Goal: Task Accomplishment & Management: Use online tool/utility

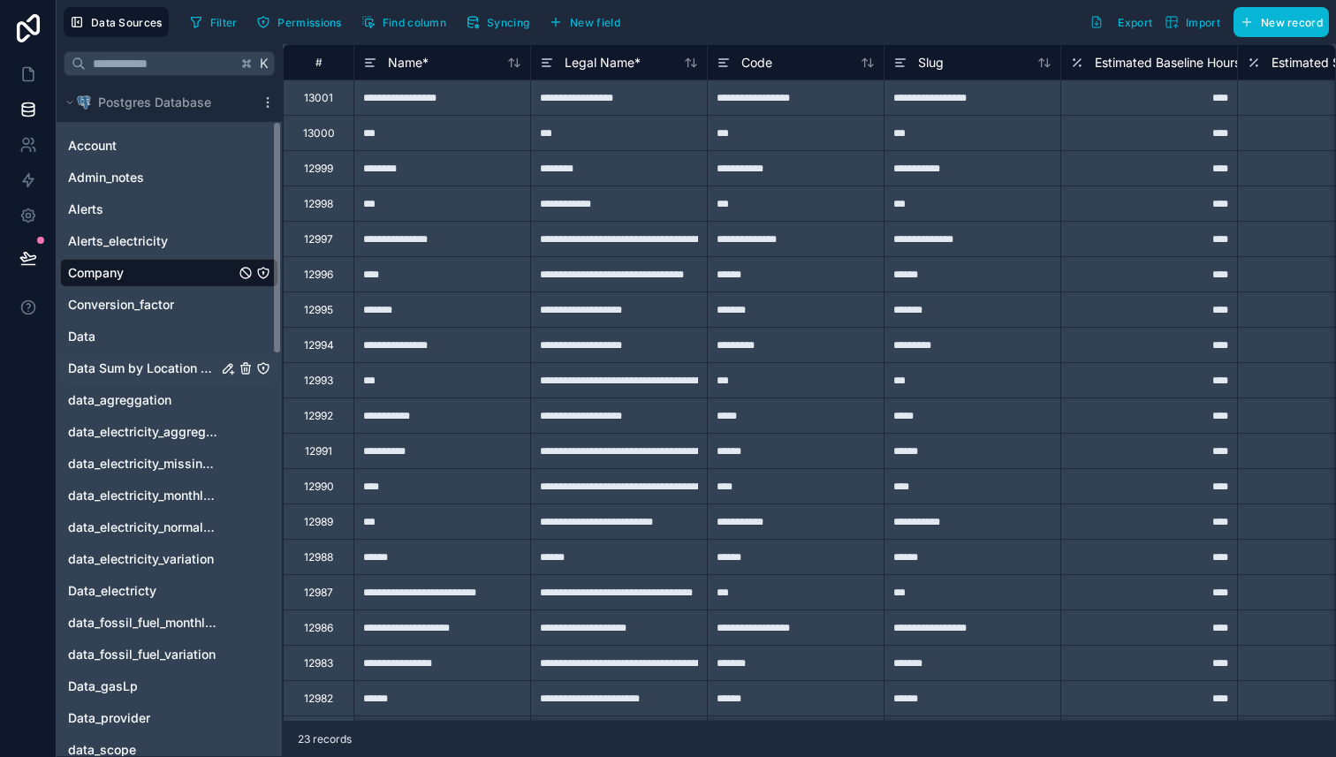
scroll to position [121, 0]
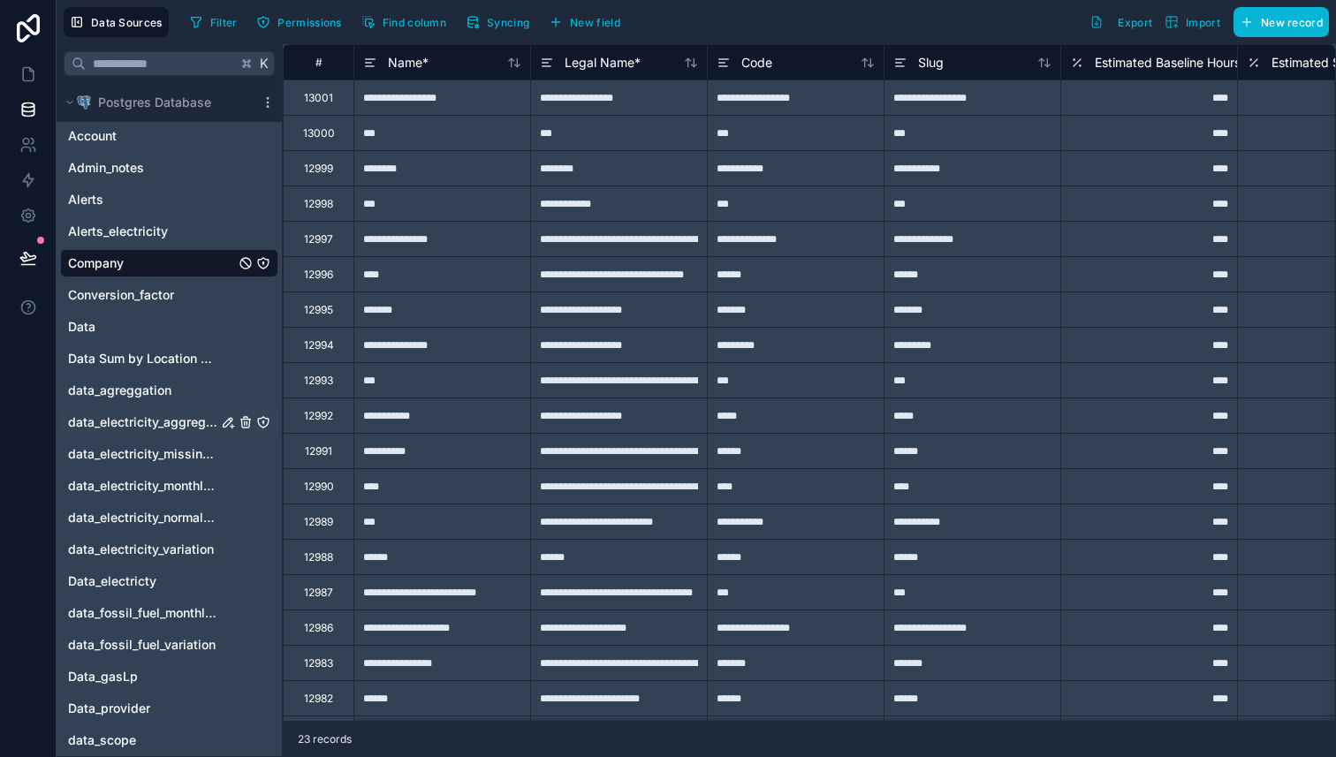
click at [223, 420] on icon "data_electricity_aggregation" at bounding box center [228, 422] width 14 height 14
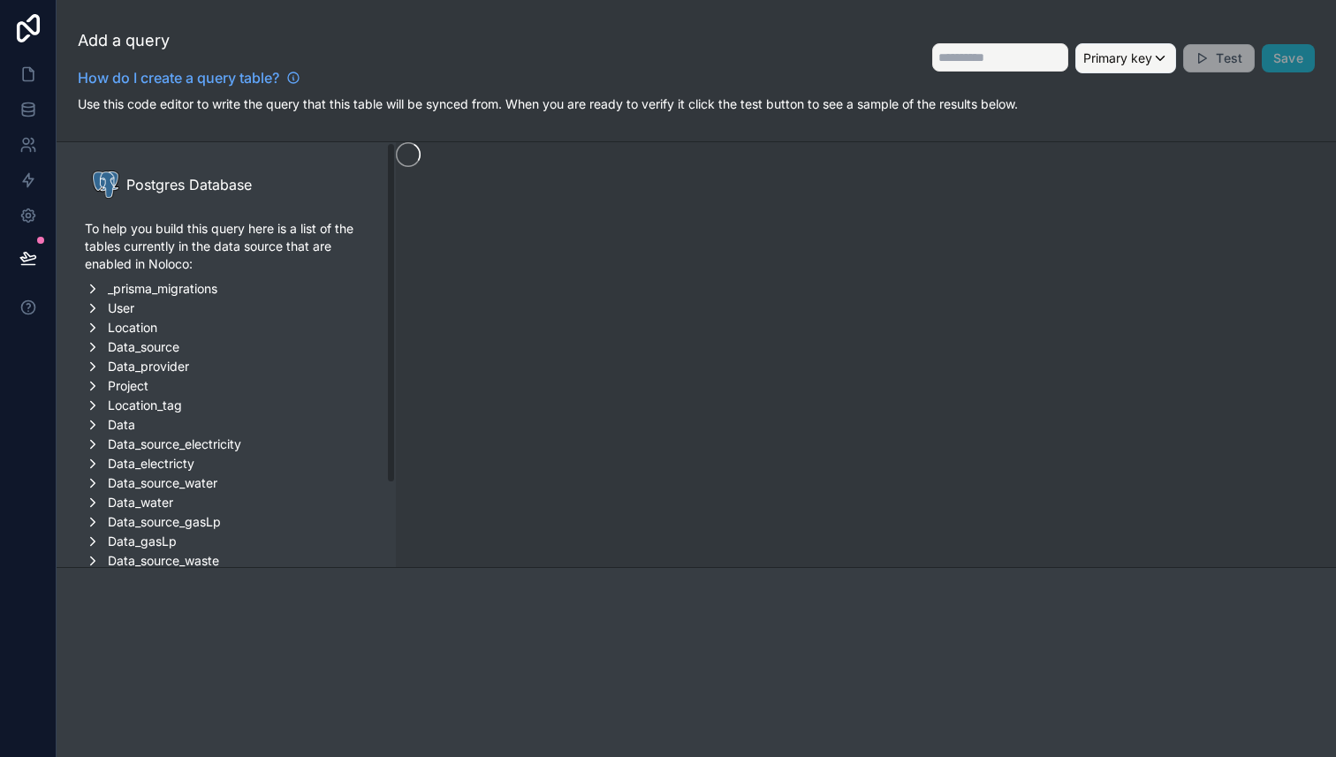
type input "**********"
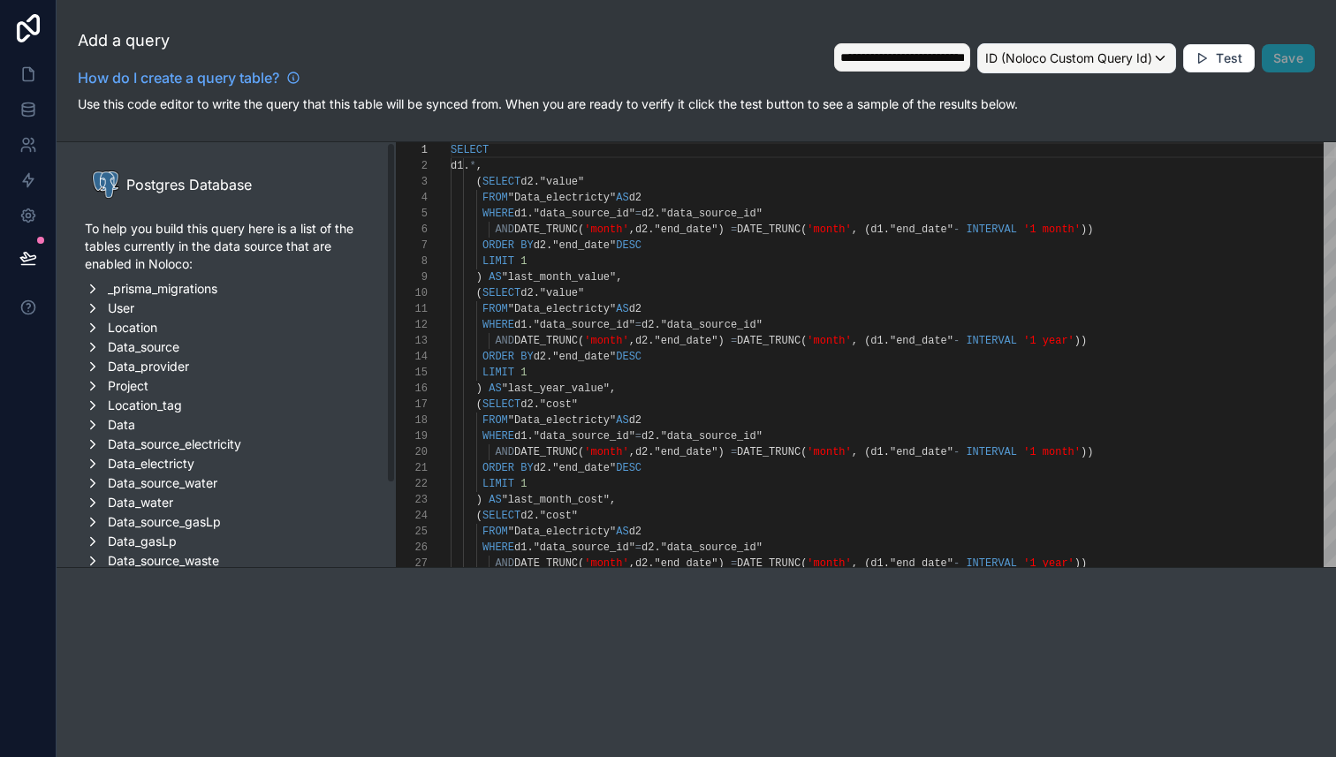
scroll to position [159, 0]
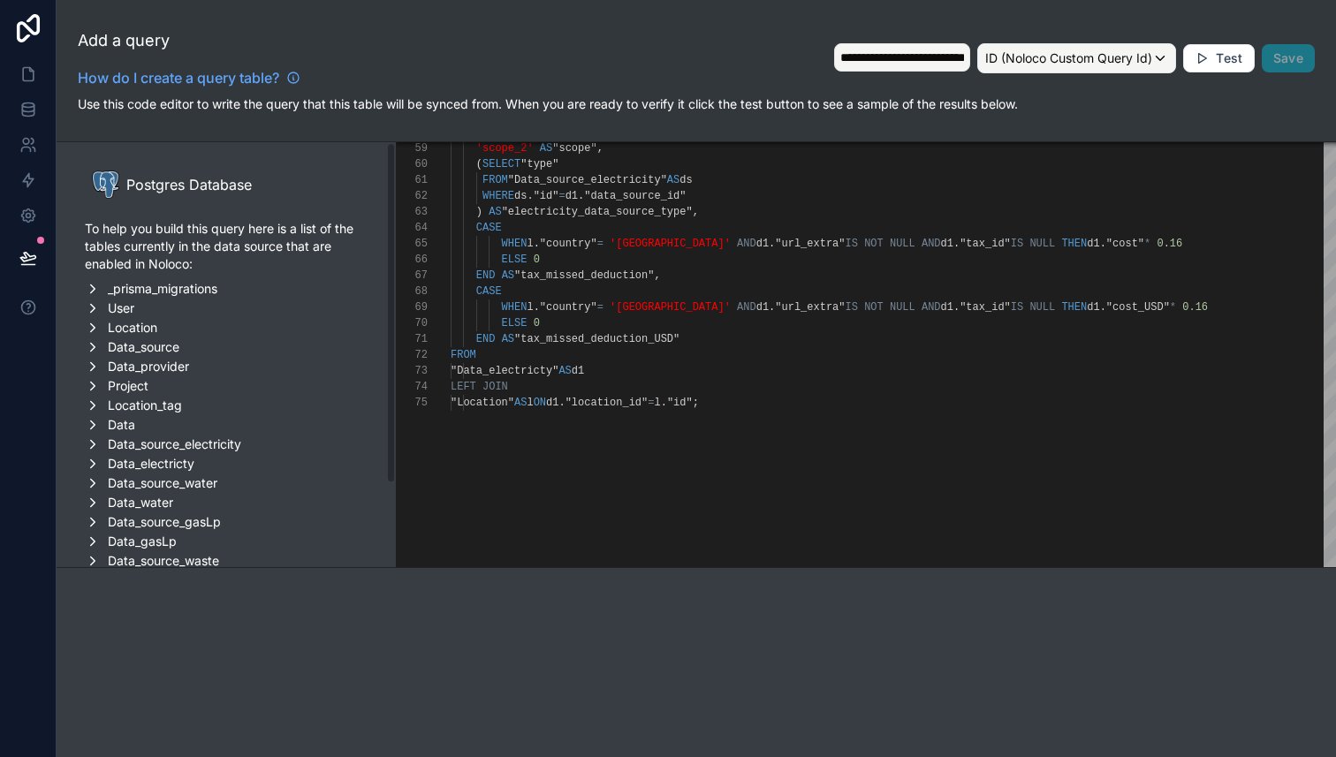
click at [1086, 244] on span "d1" at bounding box center [1092, 244] width 12 height 12
drag, startPoint x: 1064, startPoint y: 246, endPoint x: 1120, endPoint y: 247, distance: 55.7
paste textarea "*********"
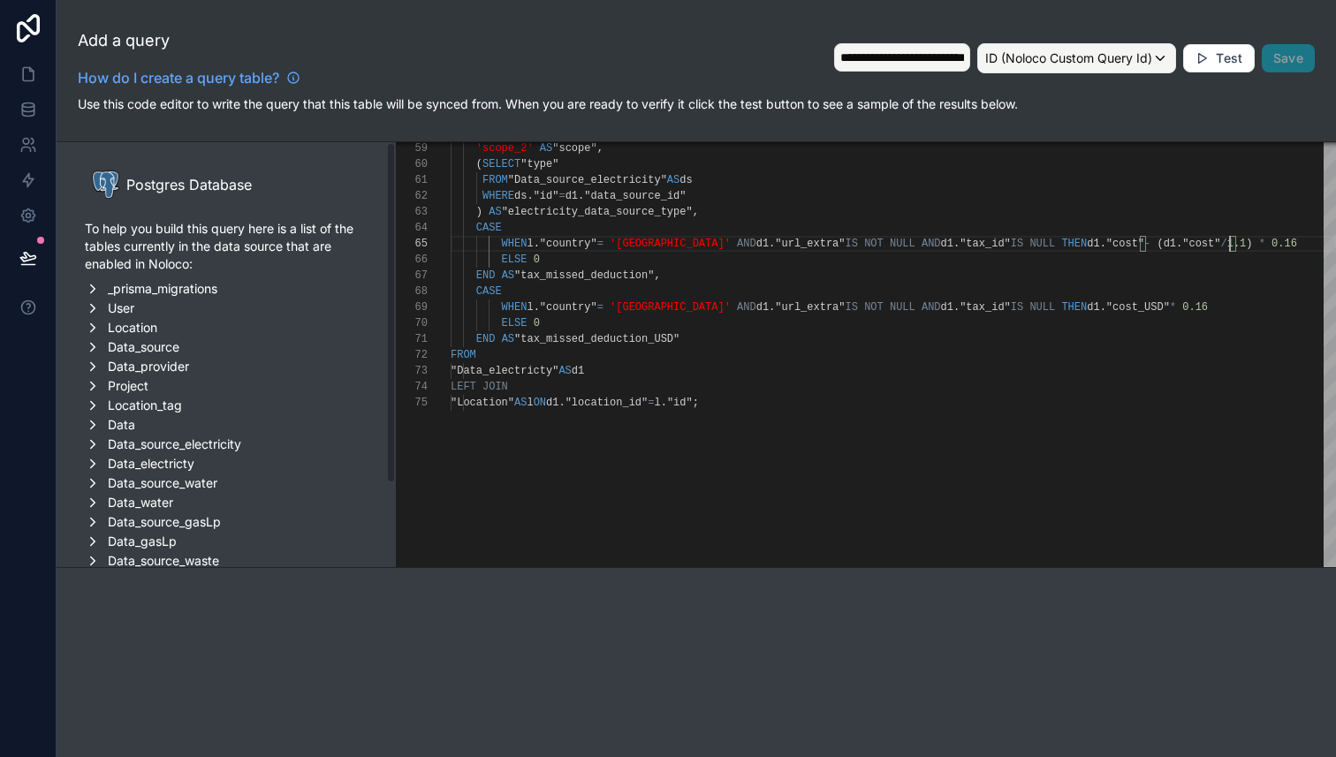
scroll to position [64, 785]
click at [1296, 244] on div "WHEN l . "country" = 'Mexico' AND d1 . "url_extra" IS NOT NULL AND d1 . "tax_id…" at bounding box center [892, 244] width 885 height 16
drag, startPoint x: 1200, startPoint y: 309, endPoint x: 1063, endPoint y: 311, distance: 136.9
paste textarea "********"
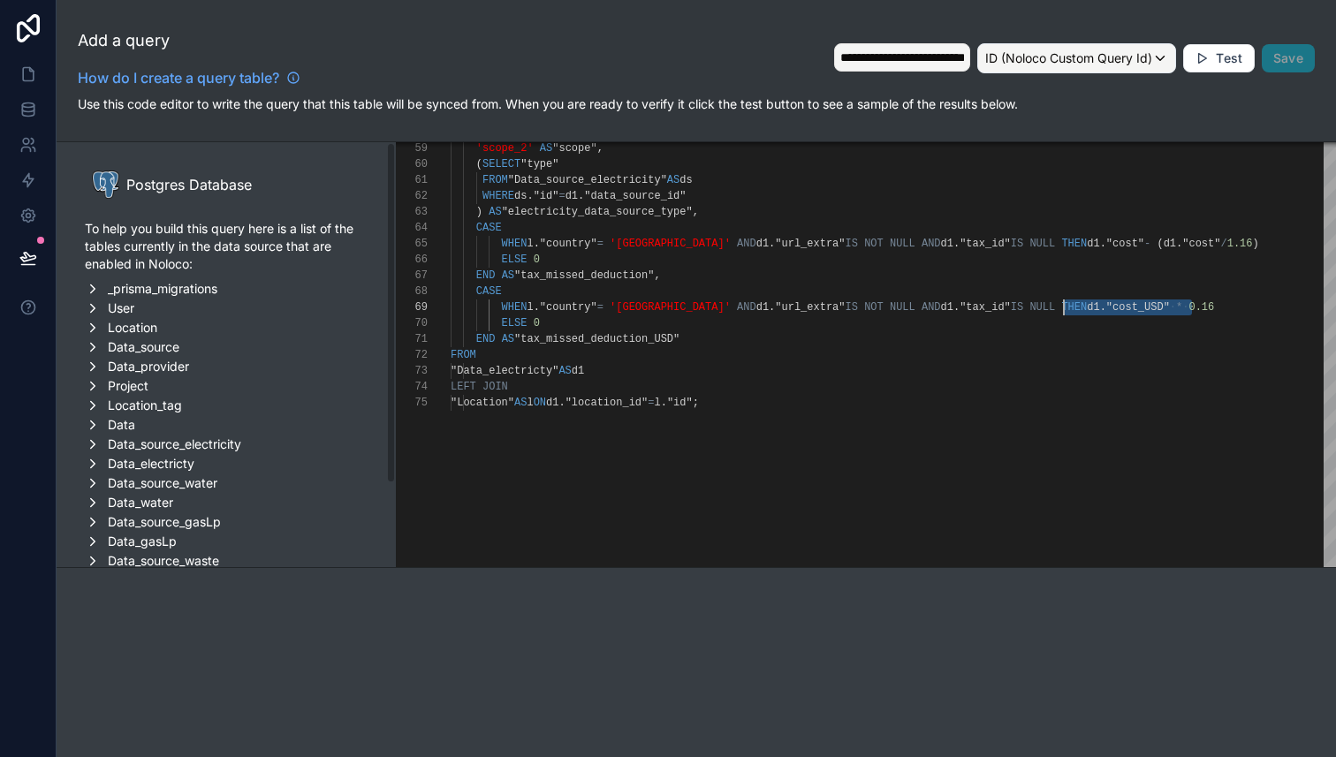
scroll to position [127, 791]
click at [1086, 244] on span "d1" at bounding box center [1092, 244] width 12 height 12
click at [1252, 243] on div "WHEN l . "country" = 'Mexico' AND d1 . "url_extra" IS NOT NULL AND d1 . "tax_id…" at bounding box center [894, 244] width 888 height 16
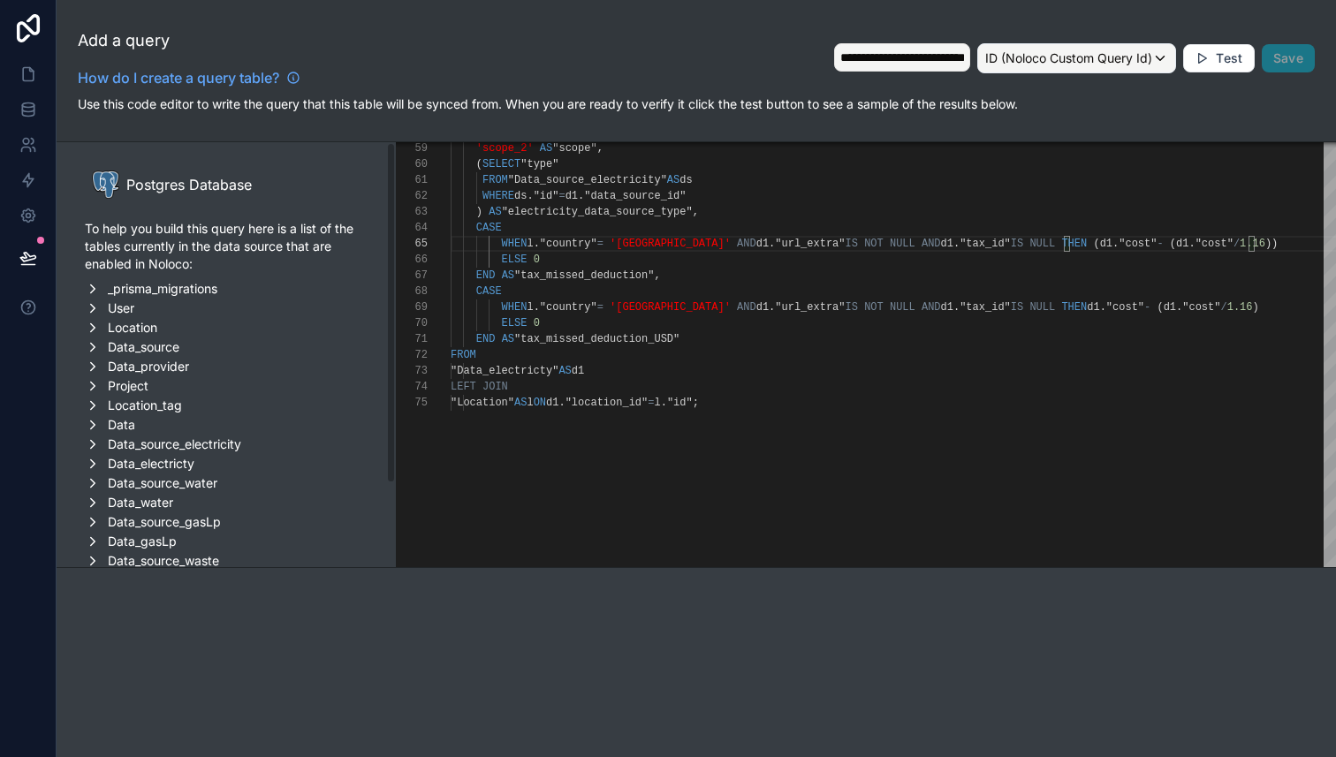
click at [1063, 307] on div "59 60 61 62 63 64 65 66 67 68 69 70 71 72 73 74 75 'scope_2' AS "scope" , ( SEL…" at bounding box center [866, 425] width 940 height 566
click at [1258, 306] on div "WHEN l . "country" = 'Mexico' AND d1 . "url_extra" IS NOT NULL AND d1 . "tax_id…" at bounding box center [894, 307] width 888 height 16
type textarea "**********"
click at [1222, 53] on span "Test" at bounding box center [1228, 58] width 26 height 16
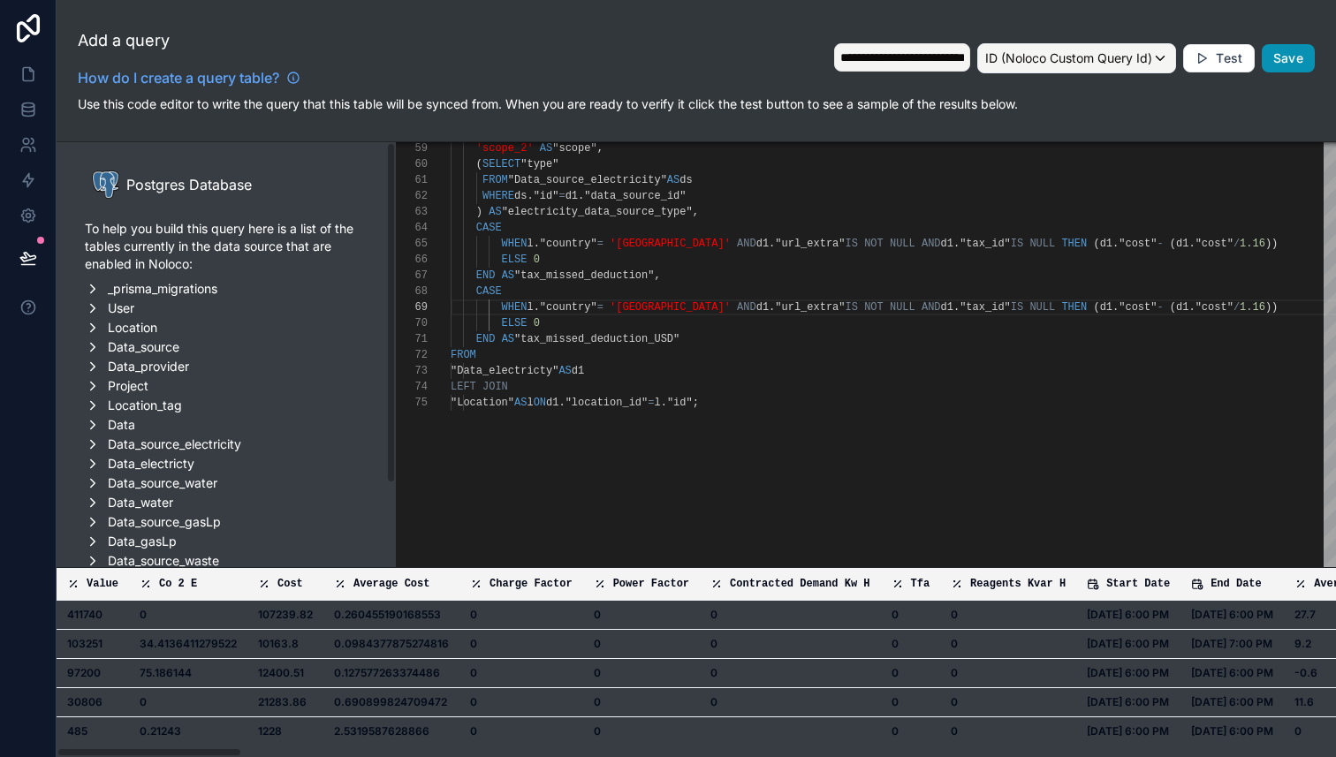
click at [1292, 69] on button "Save" at bounding box center [1287, 58] width 53 height 28
click at [1286, 64] on span "Save" at bounding box center [1288, 58] width 30 height 16
click at [1290, 60] on span "Save" at bounding box center [1288, 58] width 30 height 16
click at [25, 71] on icon at bounding box center [28, 74] width 18 height 18
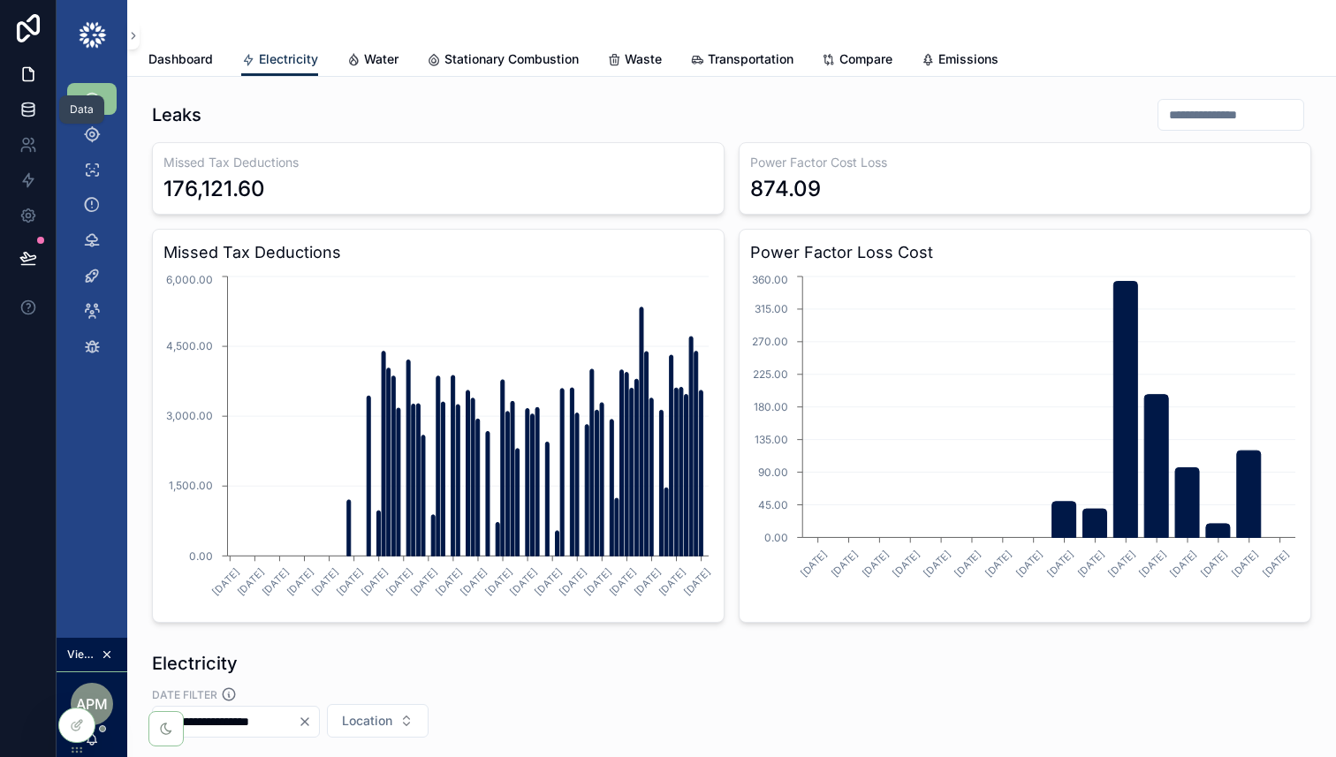
click at [30, 118] on link at bounding box center [28, 109] width 56 height 35
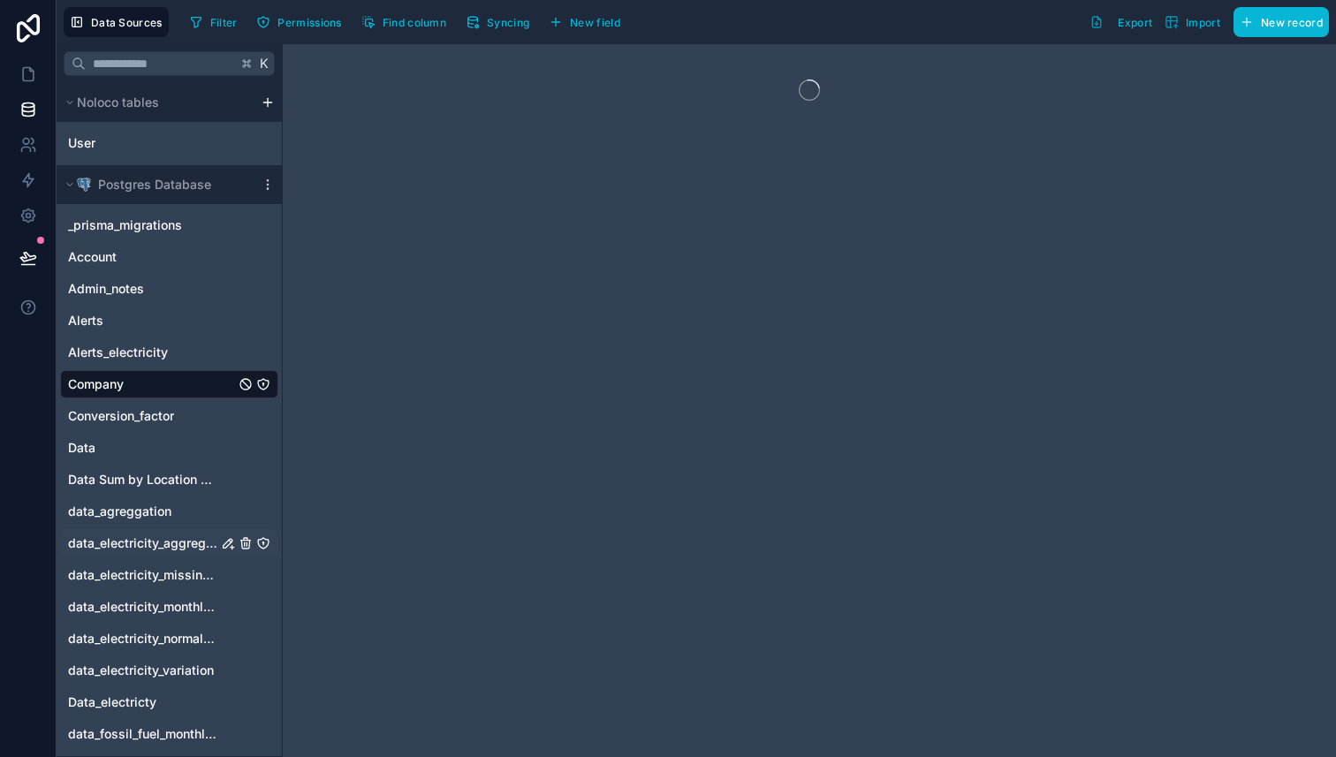
click at [223, 545] on icon "data_electricity_aggregation" at bounding box center [228, 543] width 14 height 14
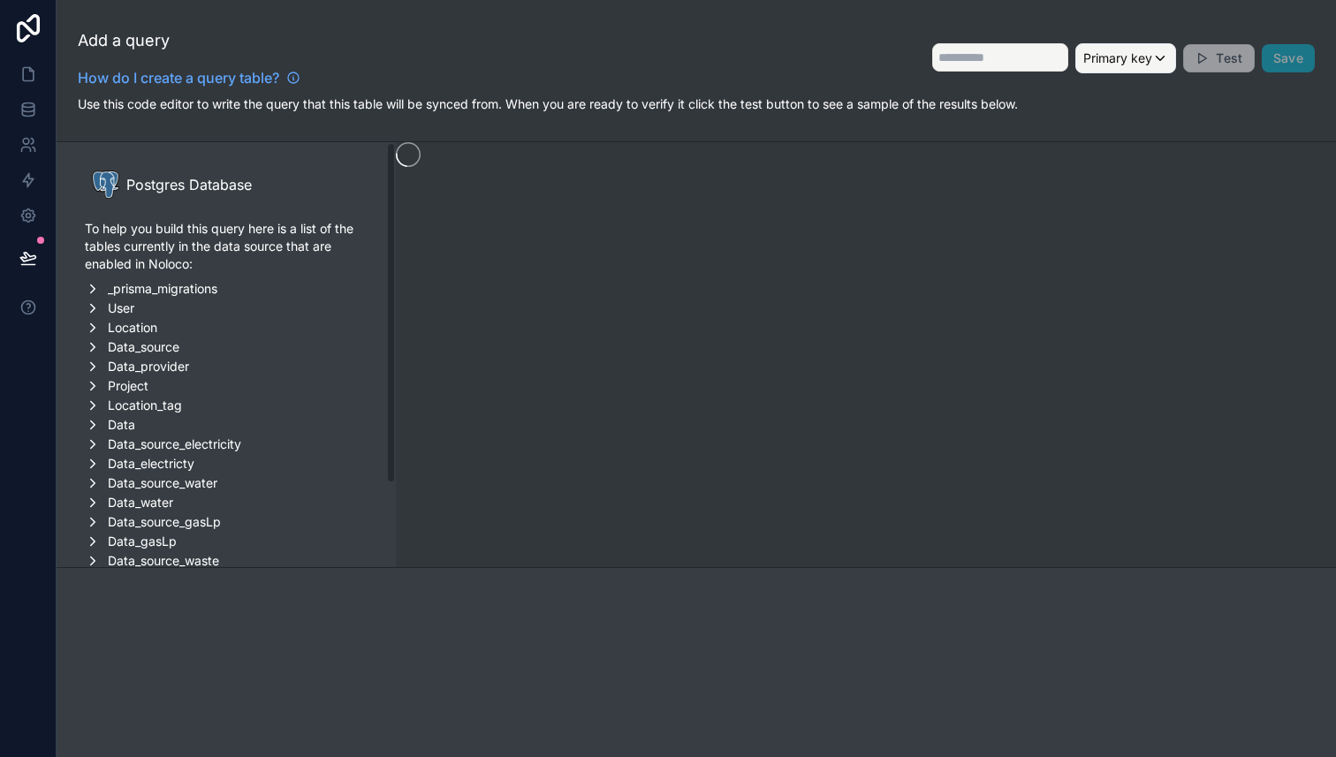
type input "**********"
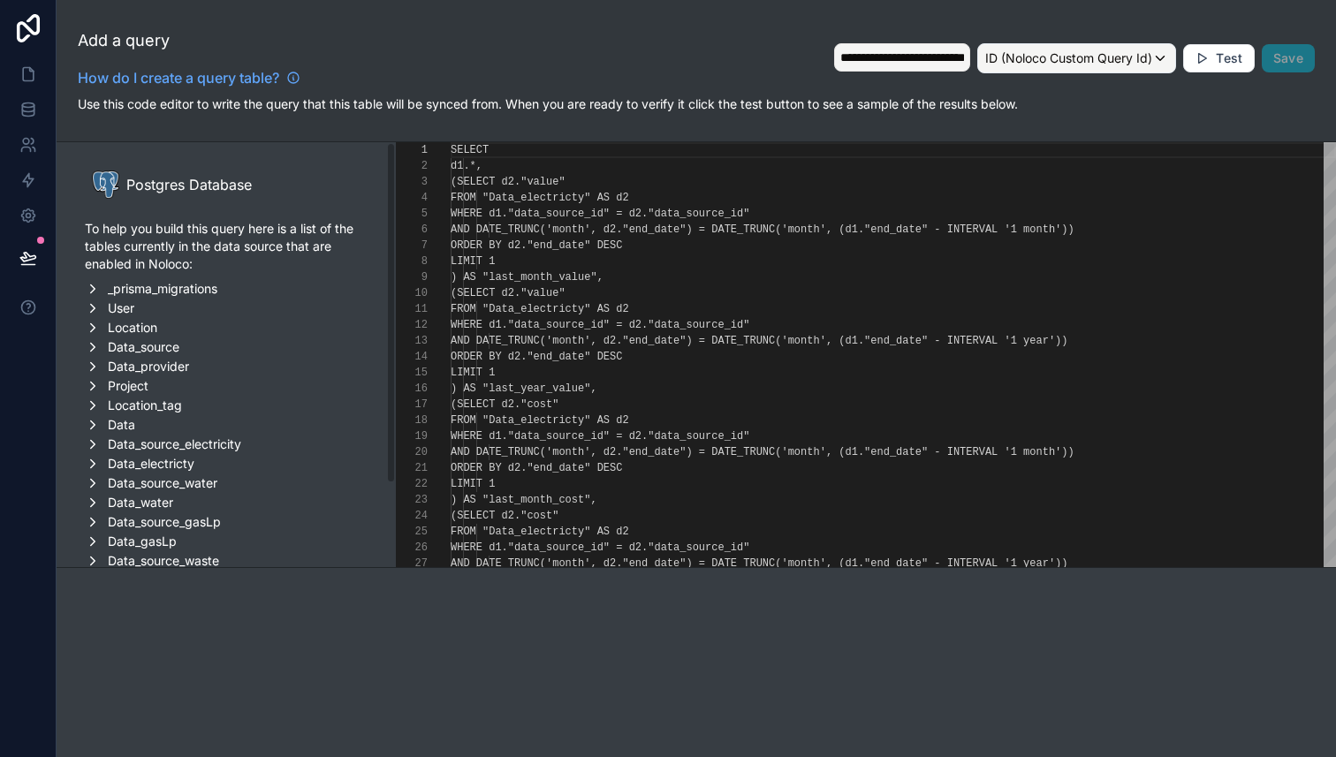
scroll to position [159, 0]
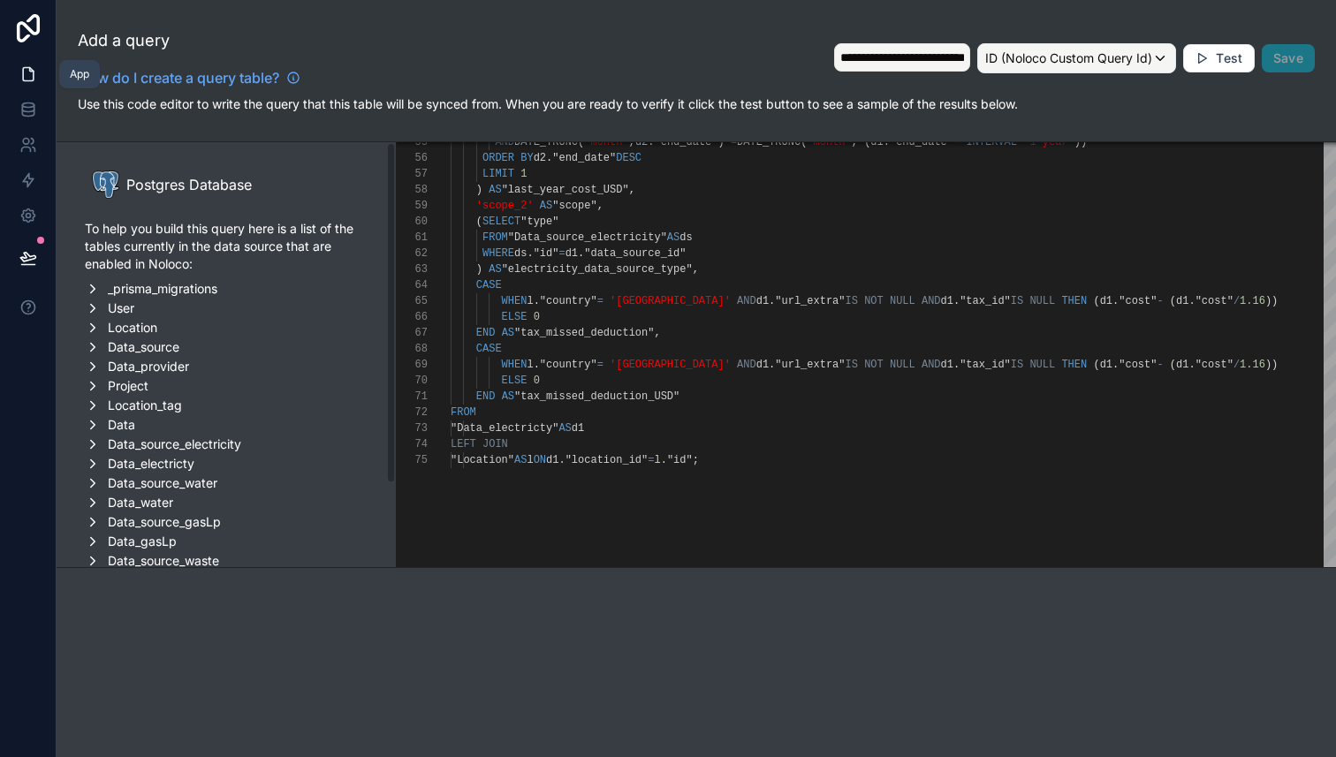
click at [30, 68] on icon at bounding box center [28, 74] width 11 height 13
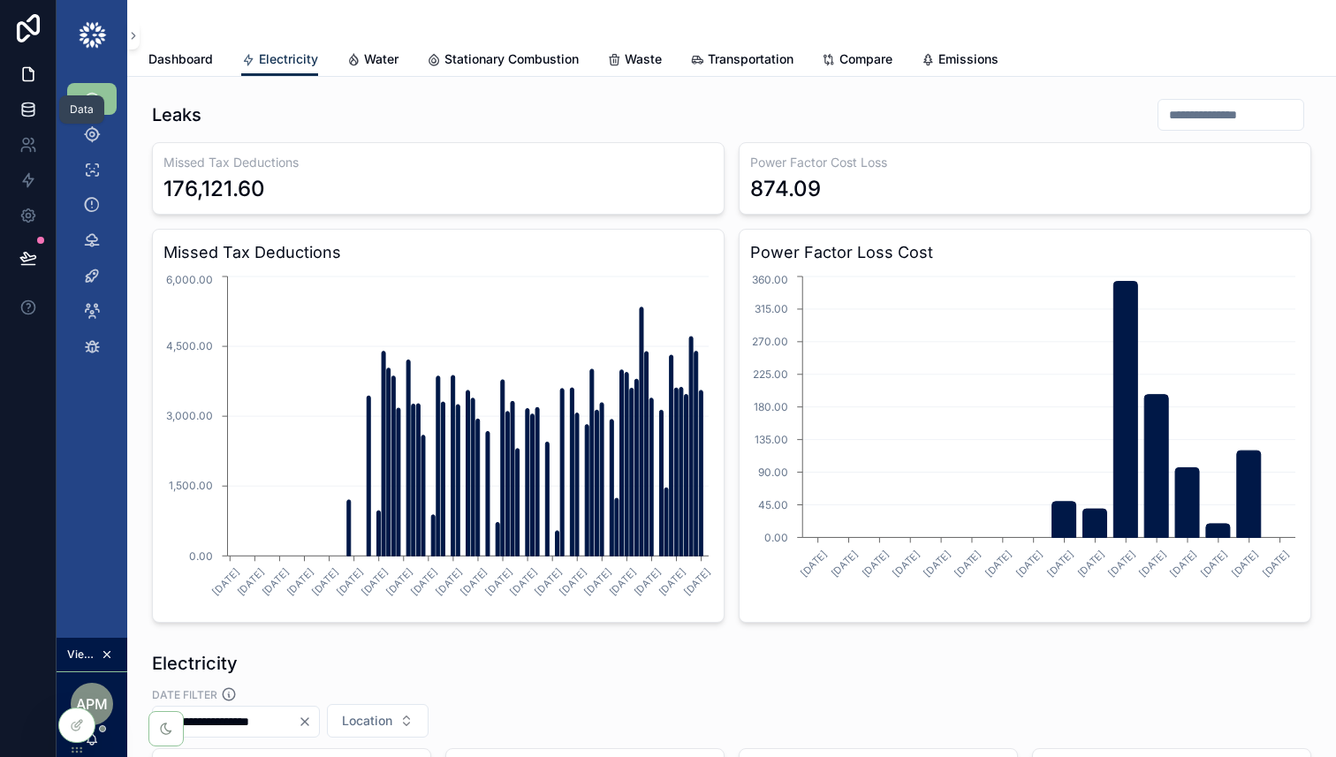
click at [36, 113] on link at bounding box center [28, 109] width 56 height 35
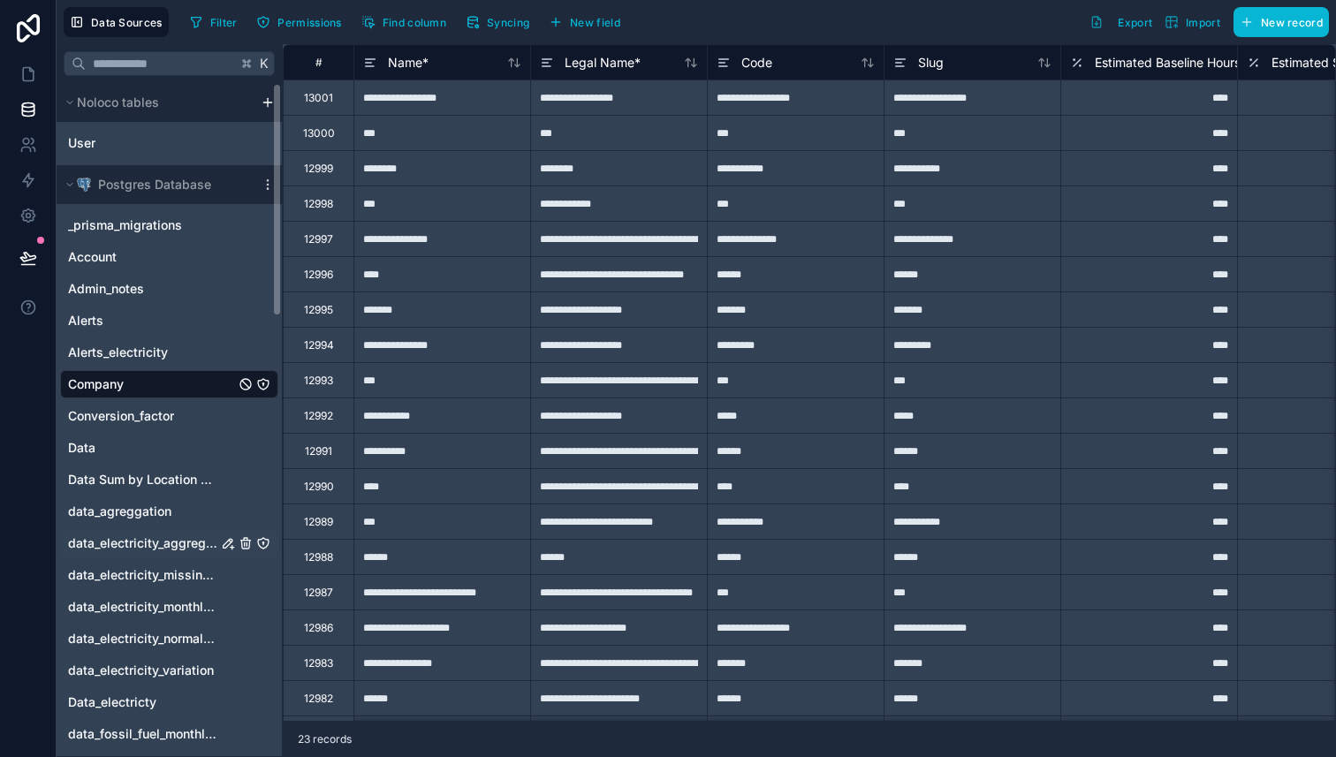
click at [99, 543] on span "data_electricity_aggregation" at bounding box center [142, 543] width 149 height 18
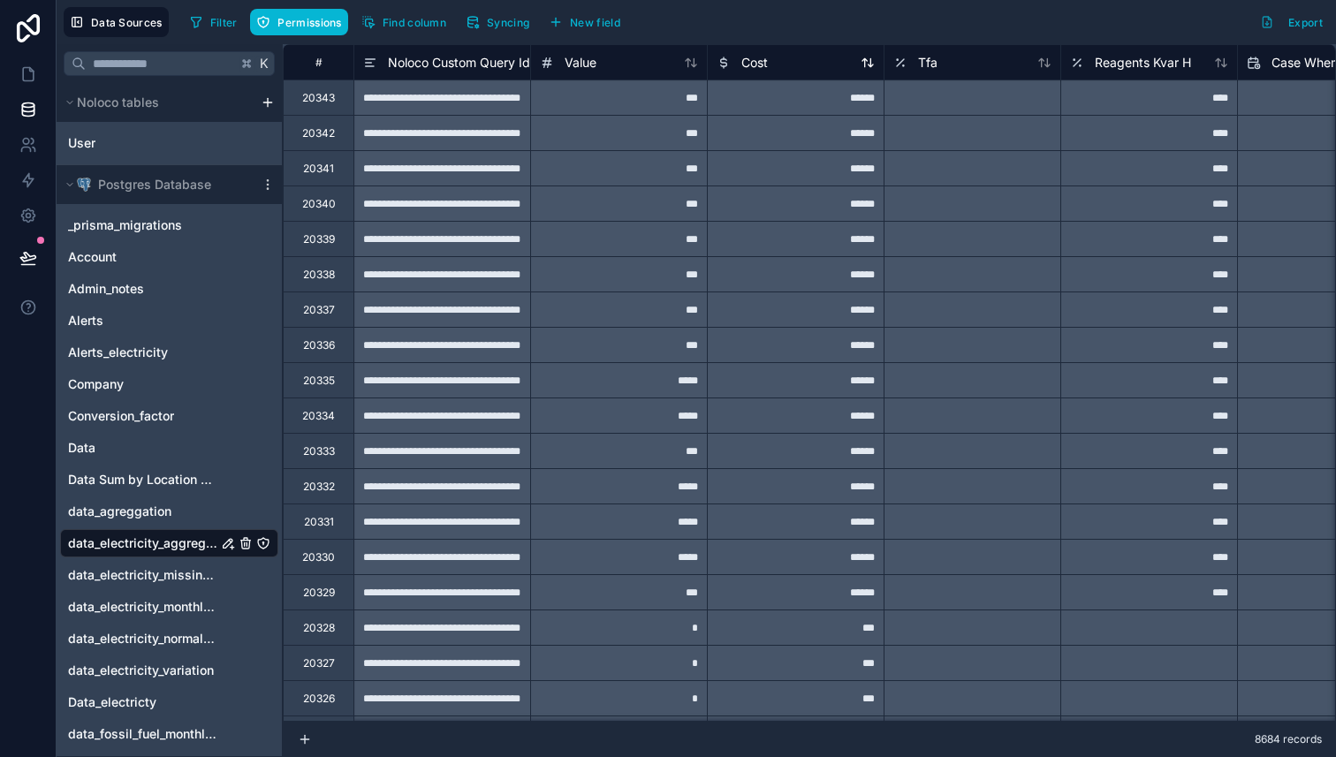
click at [773, 61] on div "Cost" at bounding box center [795, 62] width 158 height 21
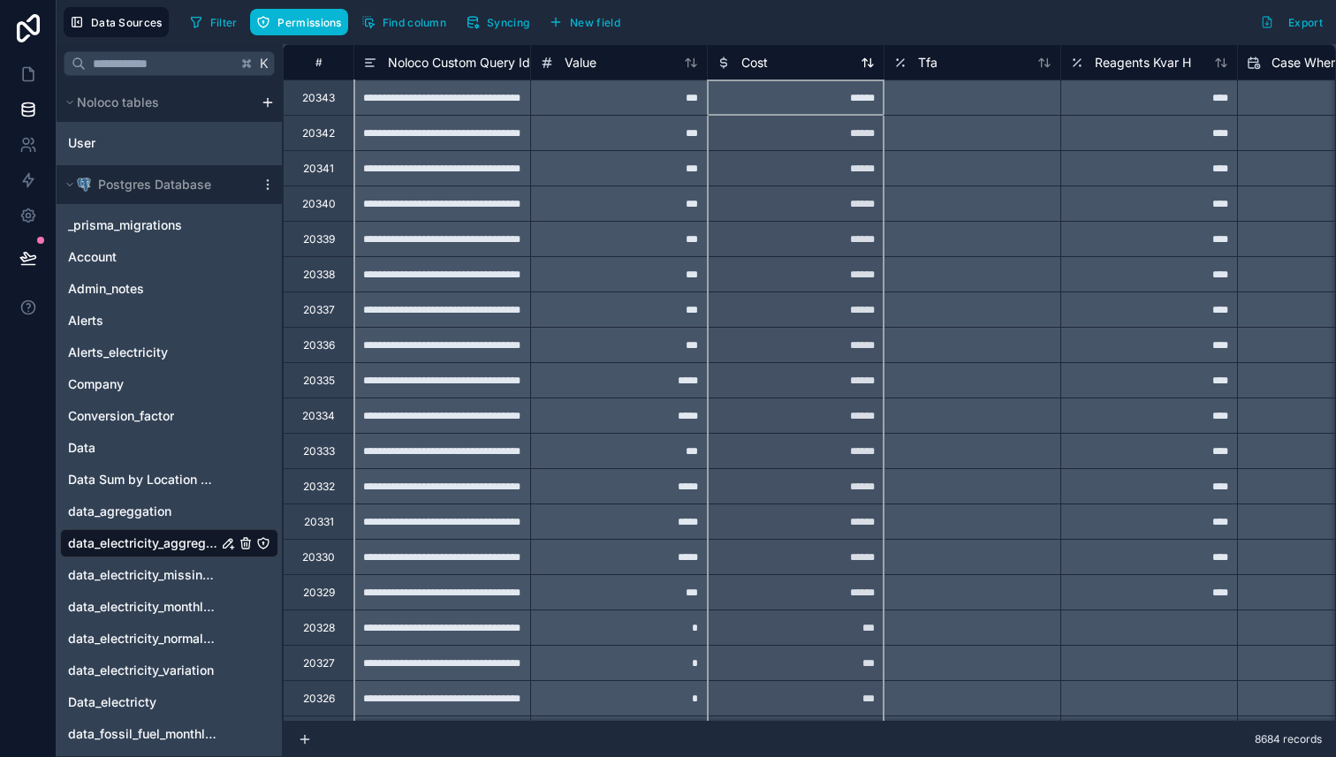
click at [806, 67] on div "Cost" at bounding box center [795, 62] width 158 height 21
click at [745, 63] on span "Cost" at bounding box center [754, 63] width 26 height 18
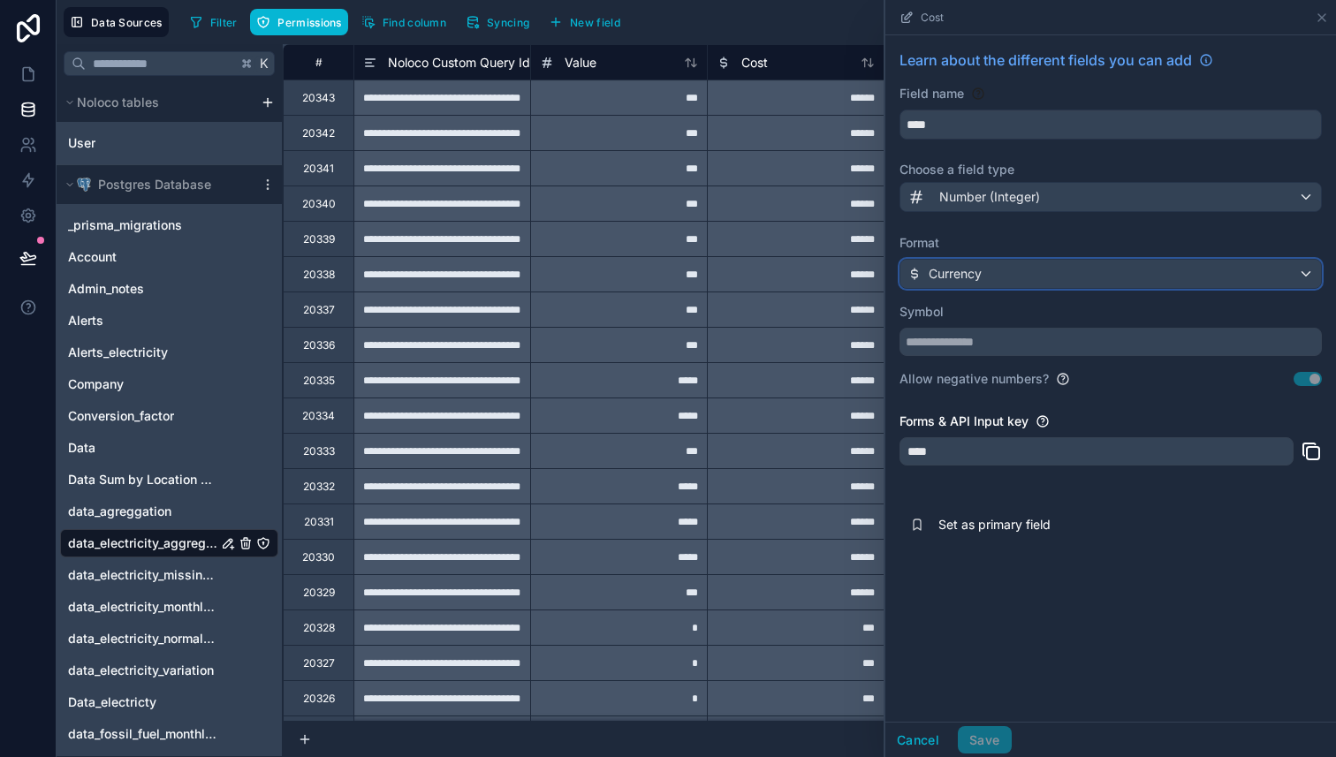
click at [1031, 278] on div "Currency" at bounding box center [1110, 274] width 420 height 28
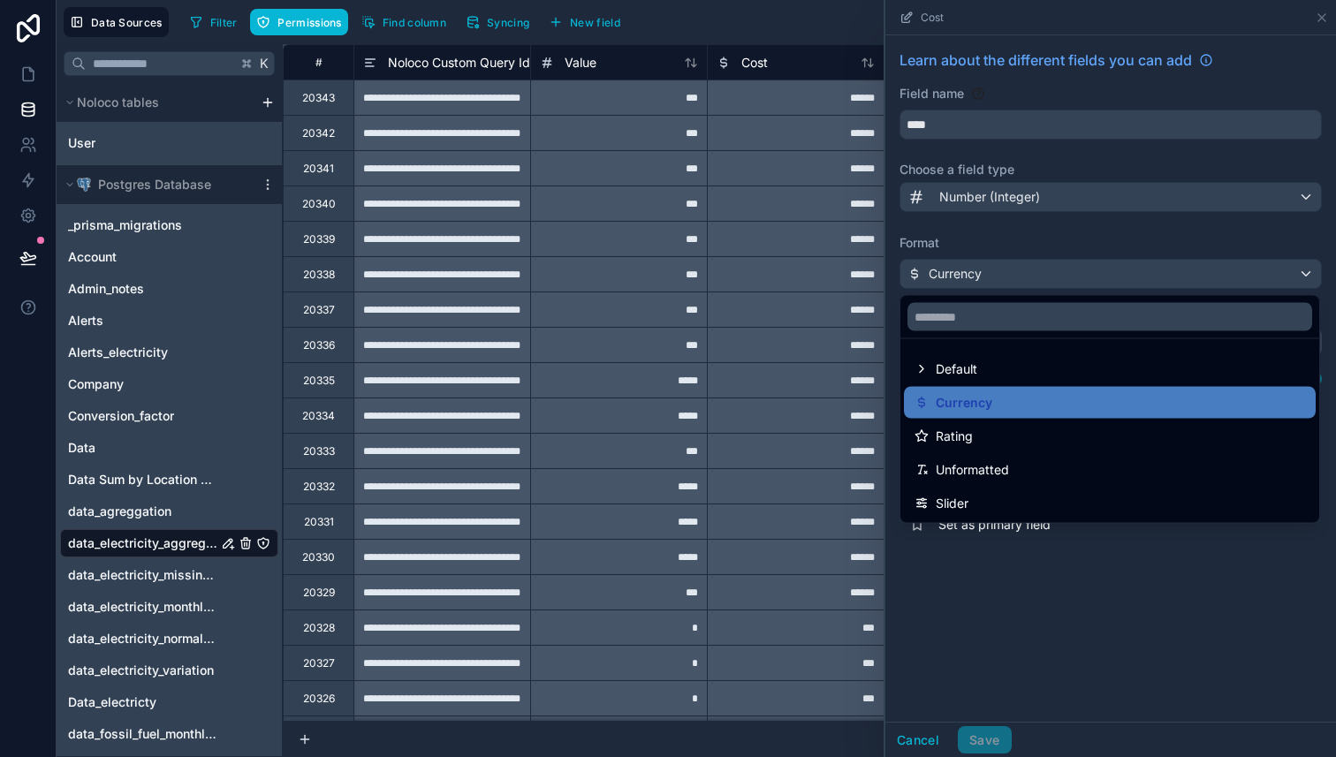
click at [1007, 192] on div at bounding box center [1110, 378] width 450 height 757
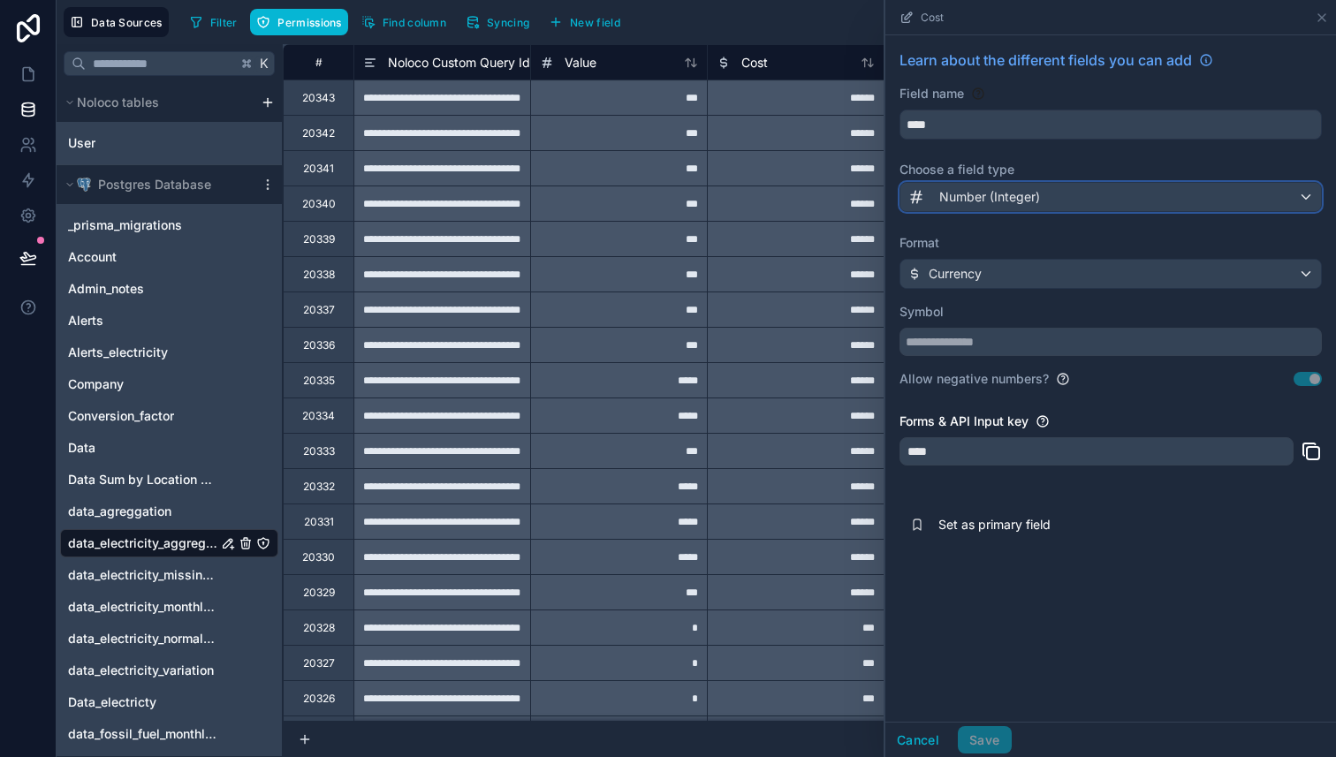
click at [1007, 192] on span "Number (Integer)" at bounding box center [989, 197] width 101 height 18
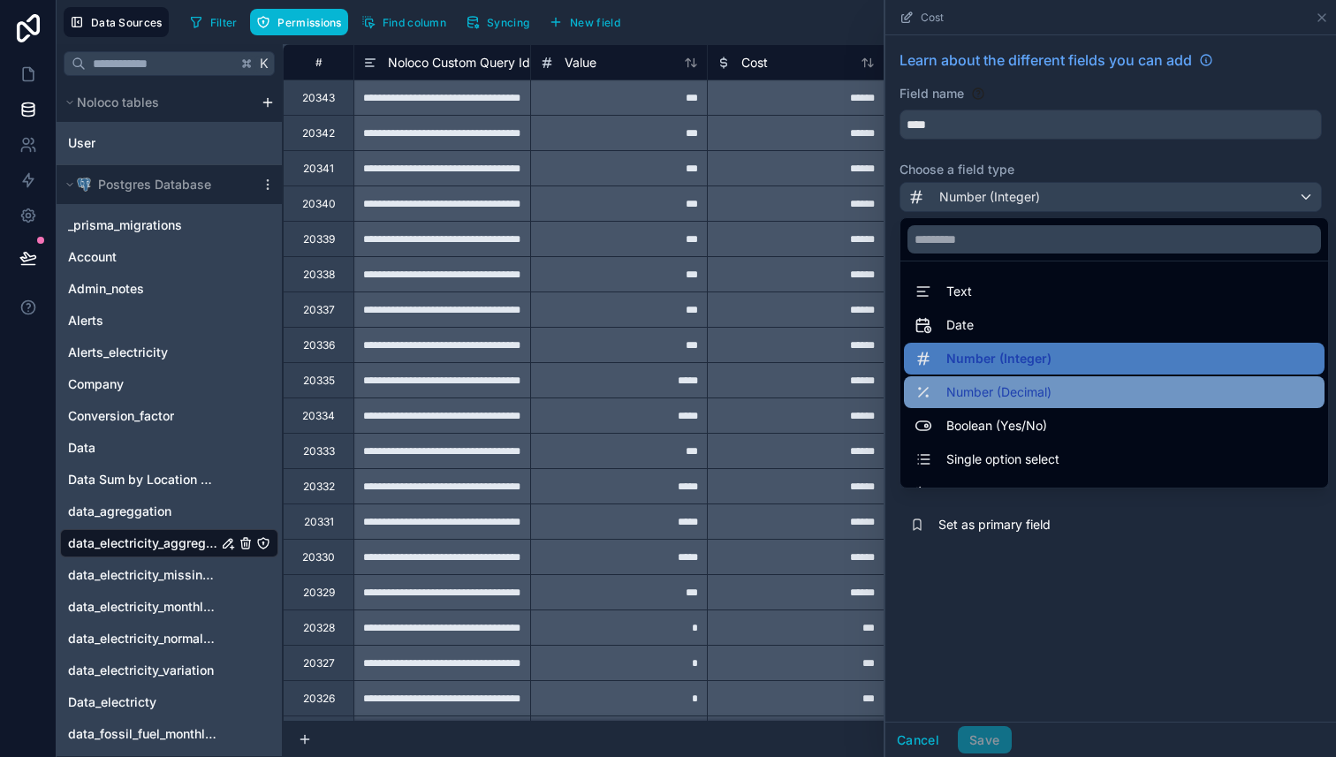
click at [1100, 398] on div "Number (Decimal)" at bounding box center [1113, 392] width 399 height 21
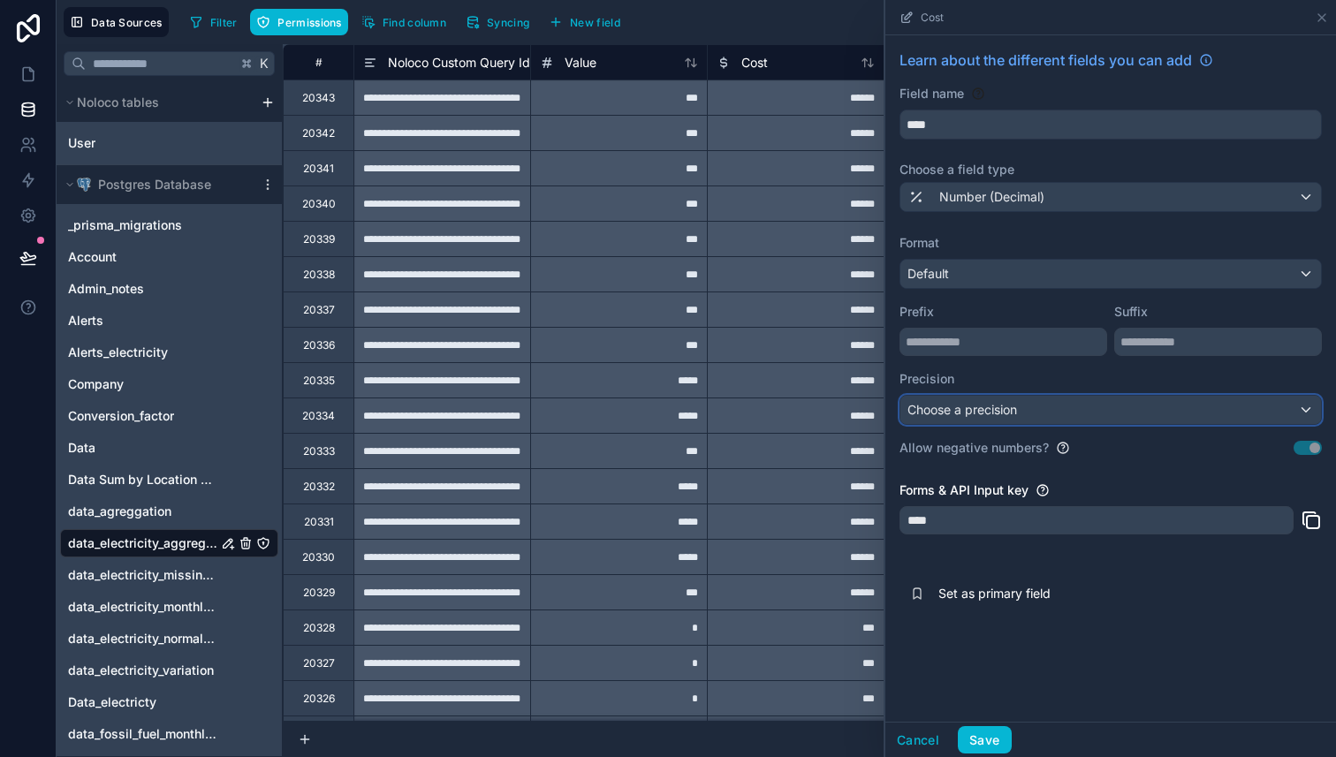
click at [1099, 413] on div "Choose a precision" at bounding box center [1110, 410] width 420 height 28
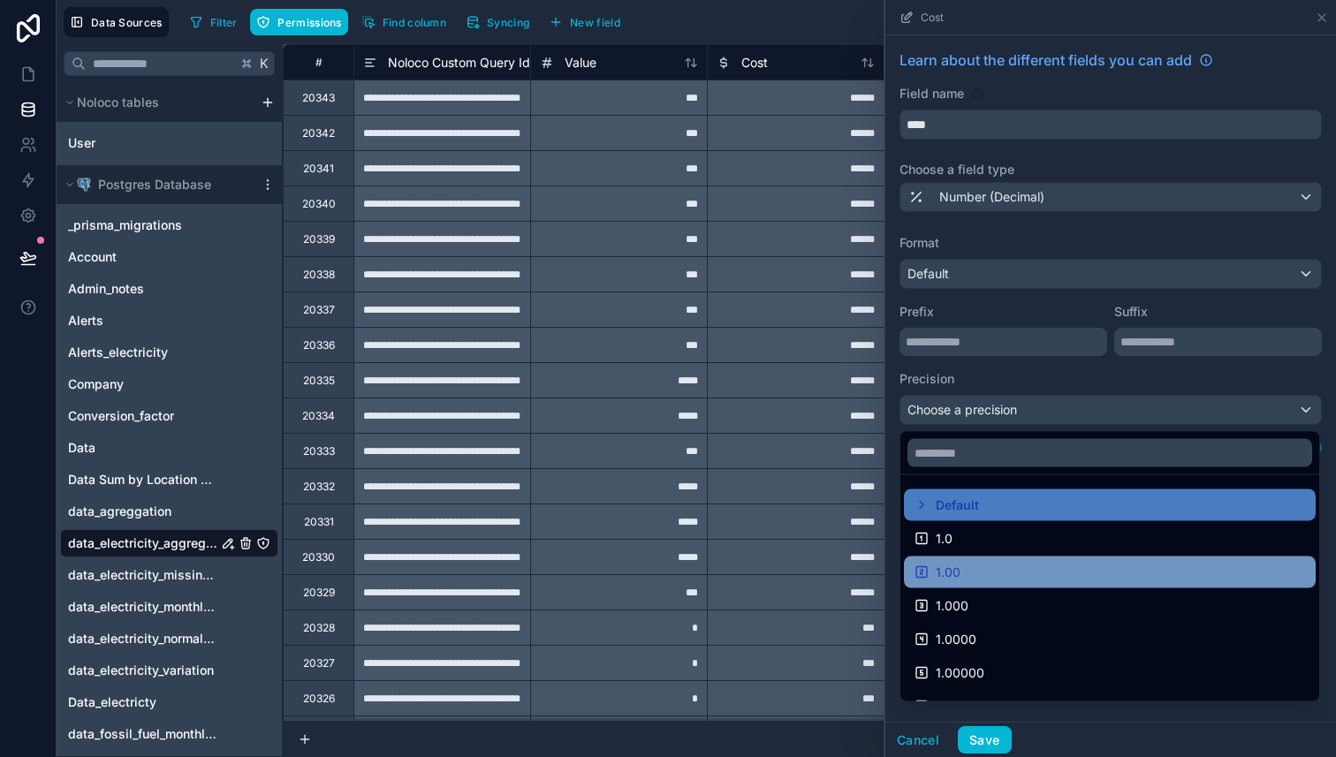
click at [1037, 564] on div "1.00" at bounding box center [1109, 572] width 390 height 21
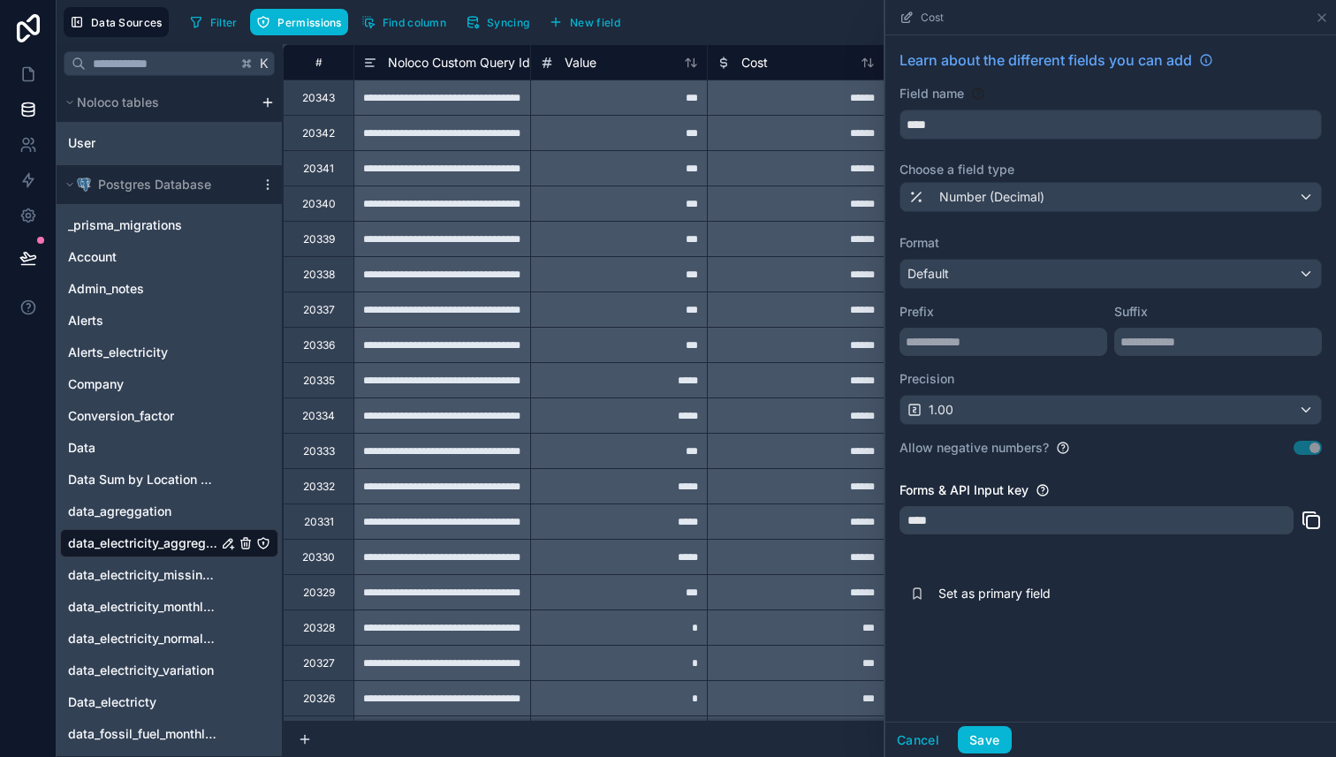
click at [1214, 656] on div "Learn about the different fields you can add Field name **** Choose a field typ…" at bounding box center [1110, 378] width 450 height 686
click at [989, 735] on button "Save" at bounding box center [983, 740] width 53 height 28
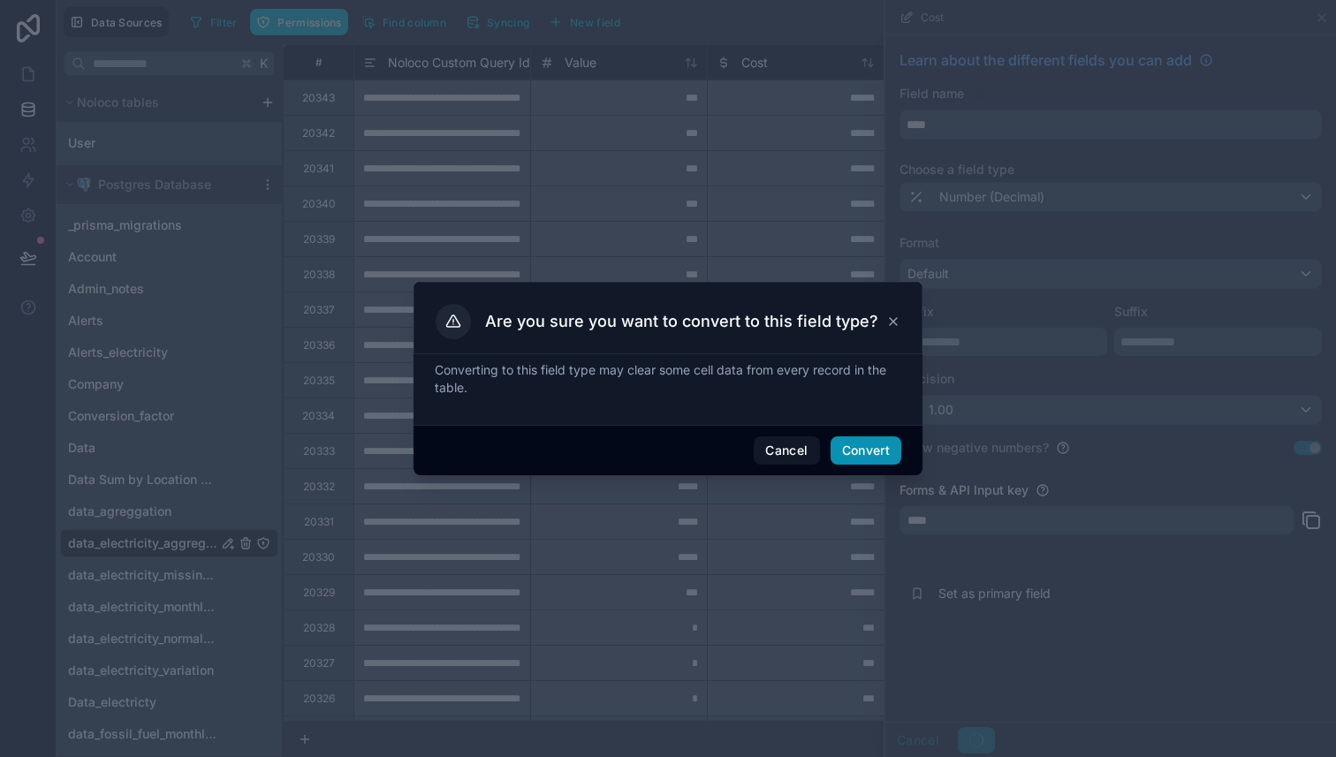
click at [866, 447] on button "Convert" at bounding box center [865, 450] width 71 height 28
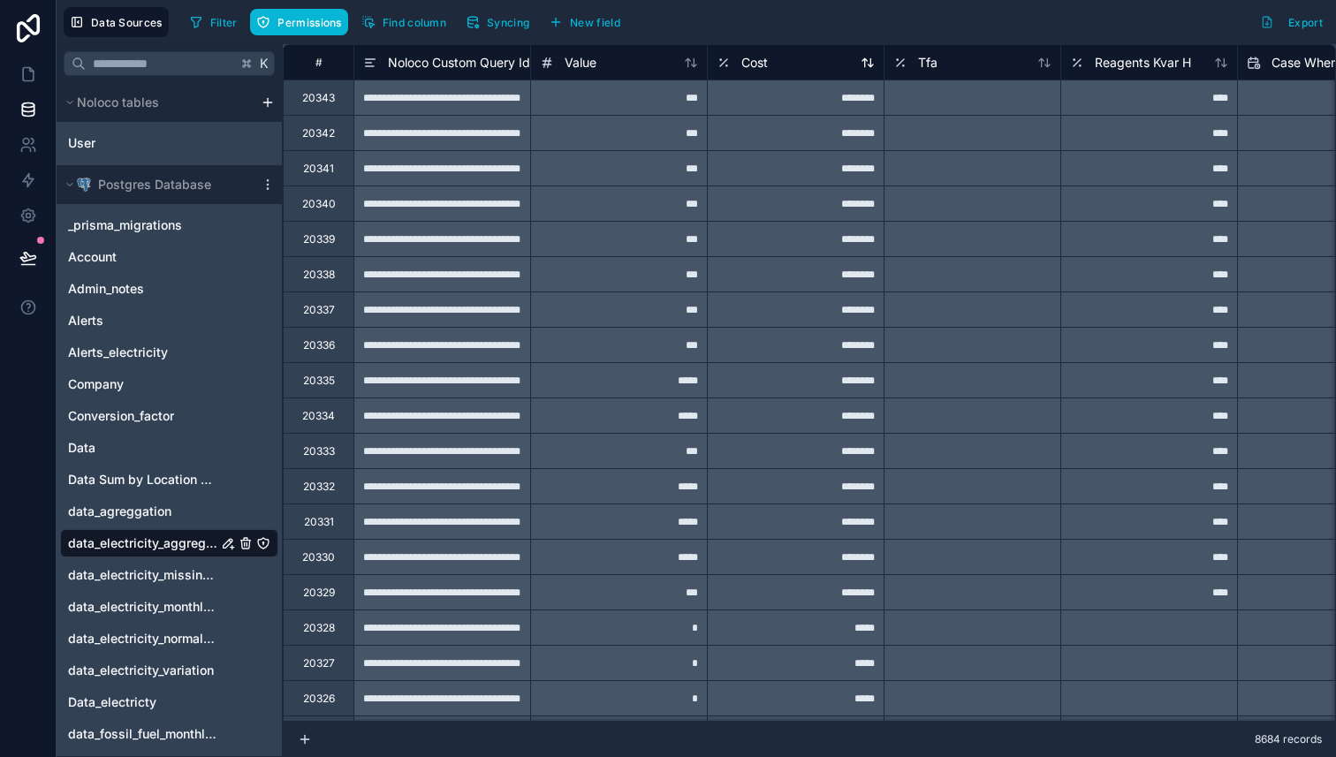
click at [783, 64] on div "Cost" at bounding box center [795, 62] width 158 height 21
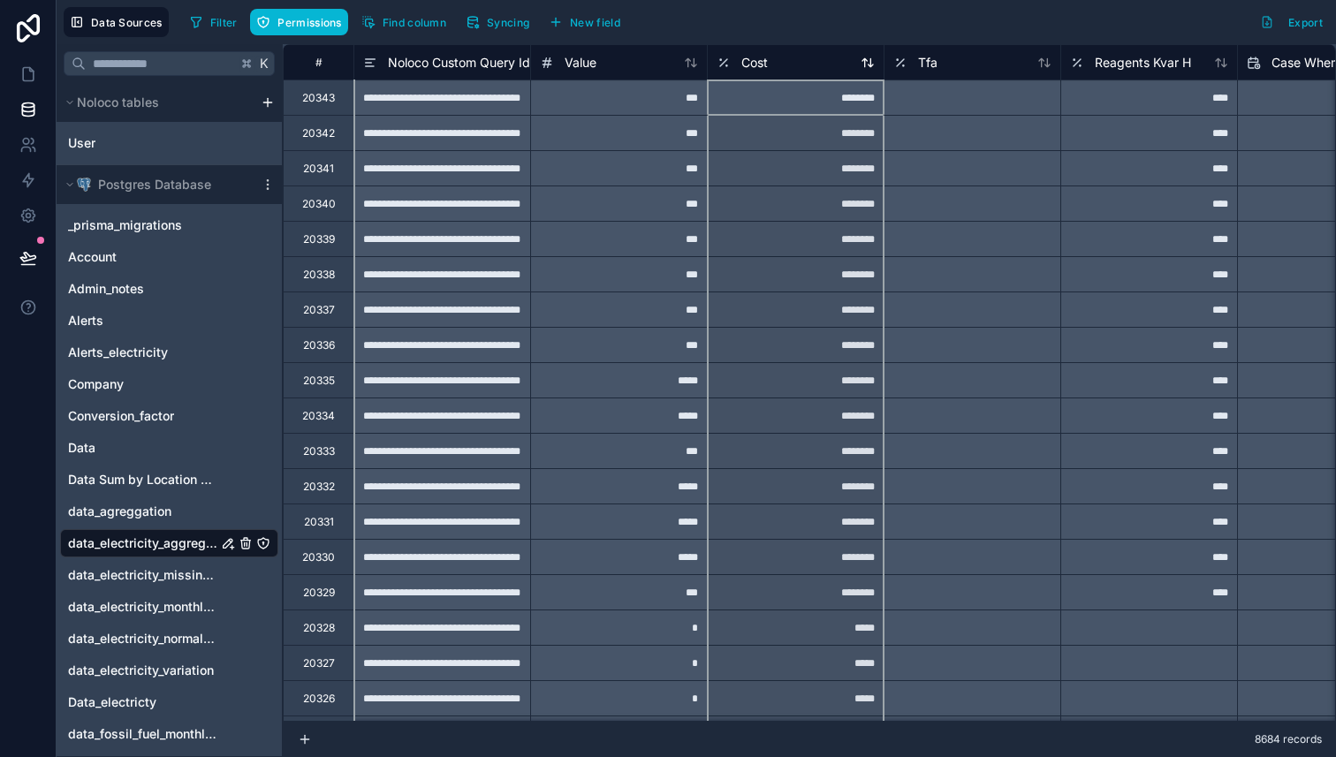
click at [746, 64] on span "Cost" at bounding box center [754, 63] width 26 height 18
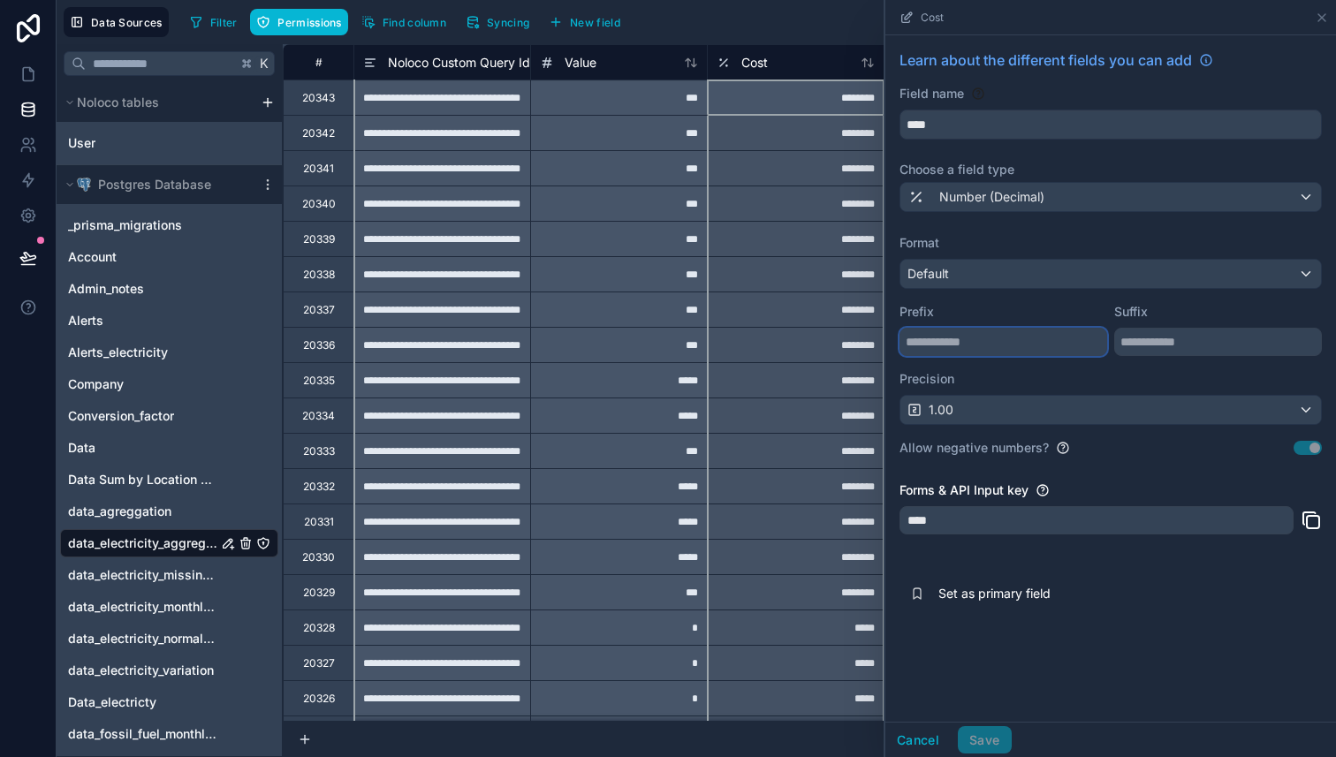
click at [1018, 344] on input "text" at bounding box center [1003, 342] width 208 height 28
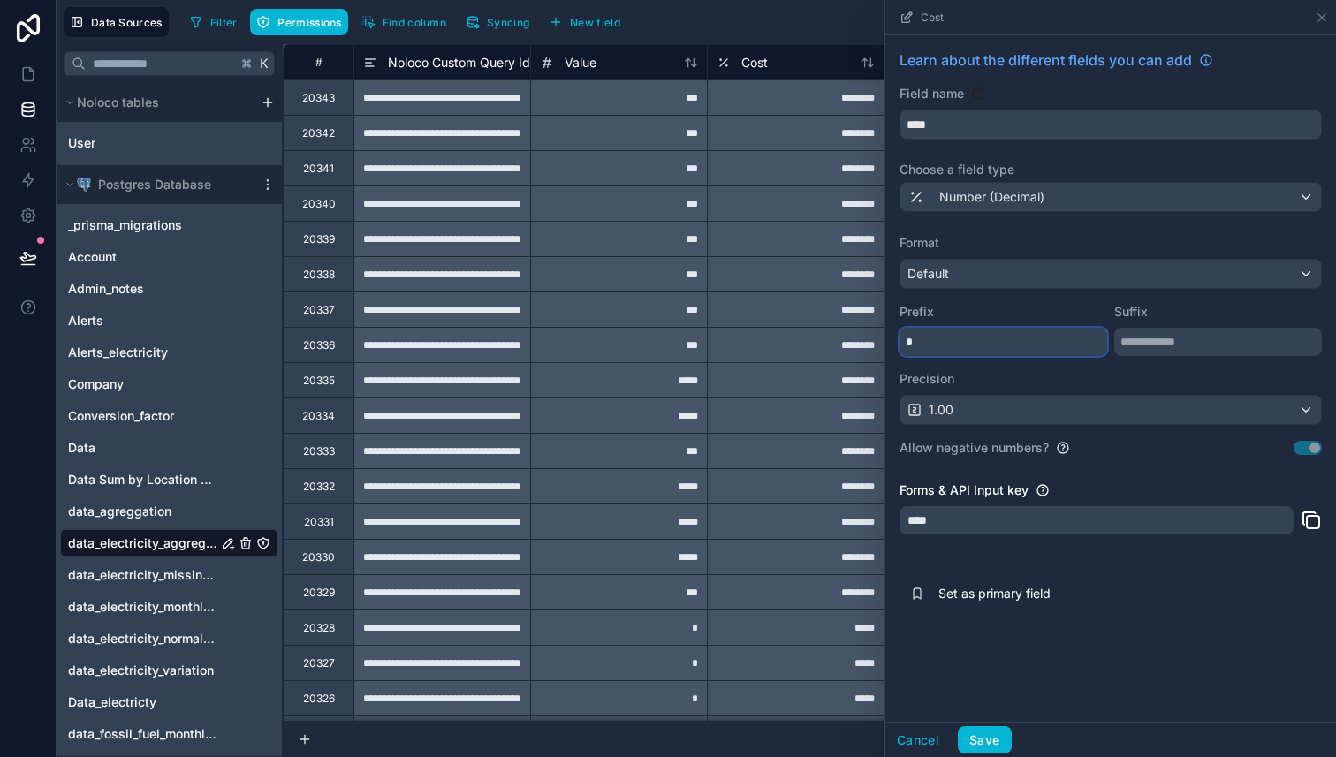
type input "*"
click at [1048, 378] on label "Precision" at bounding box center [1110, 379] width 422 height 18
click at [976, 739] on button "Save" at bounding box center [983, 740] width 53 height 28
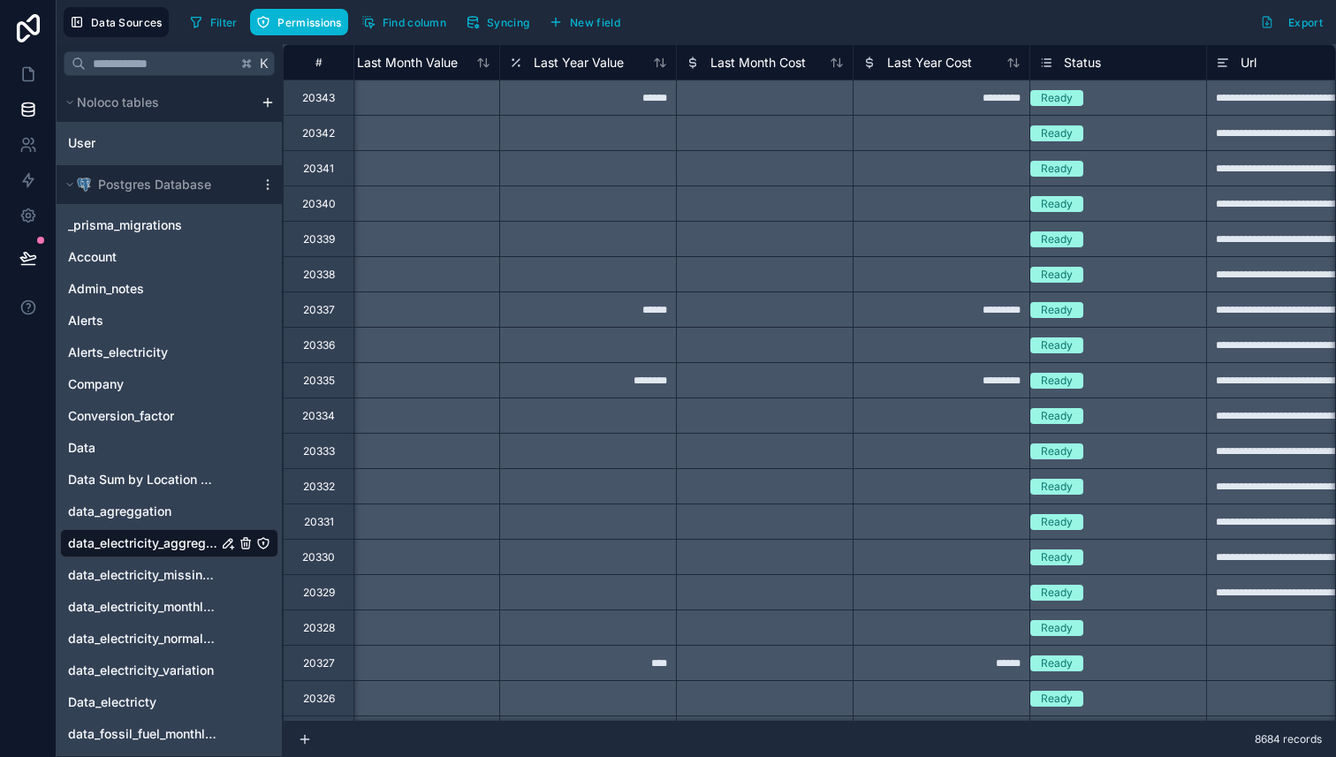
scroll to position [0, 3460]
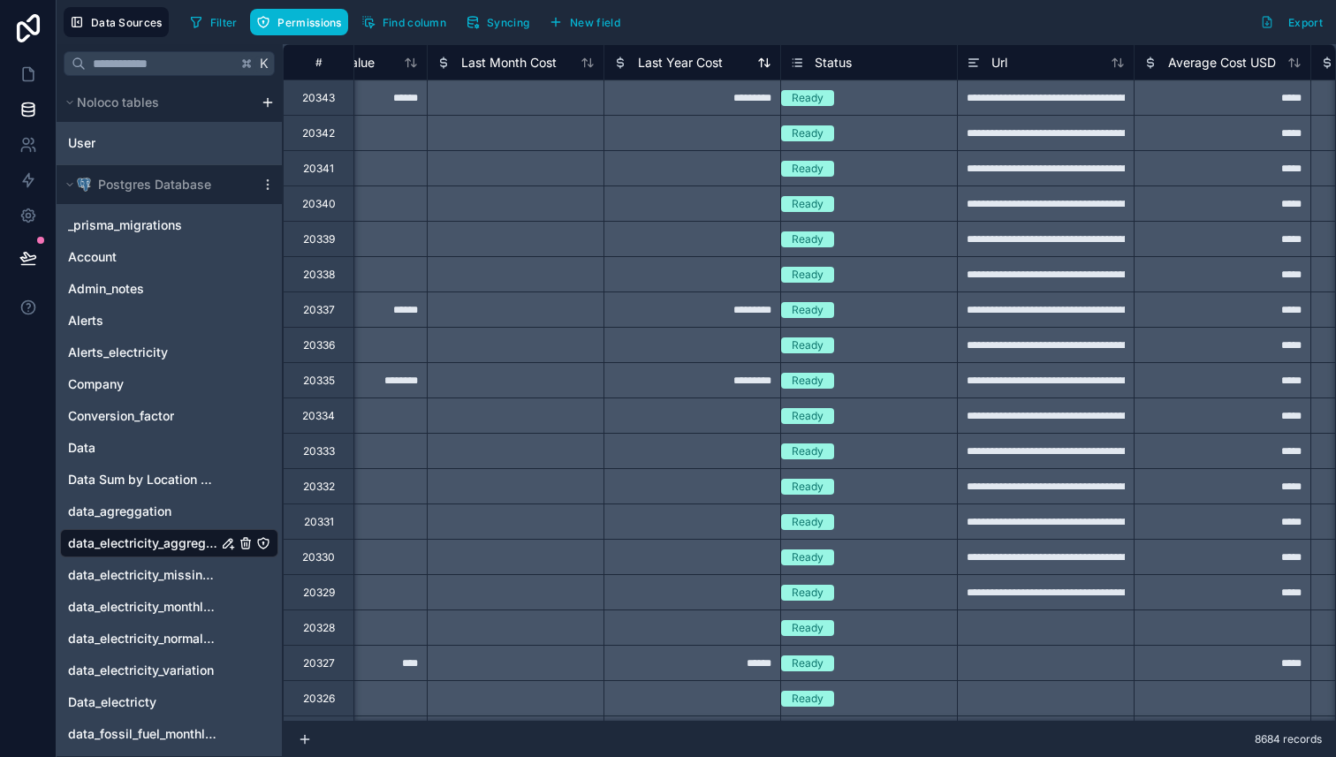
click at [689, 62] on span "Last Year Cost" at bounding box center [680, 63] width 85 height 18
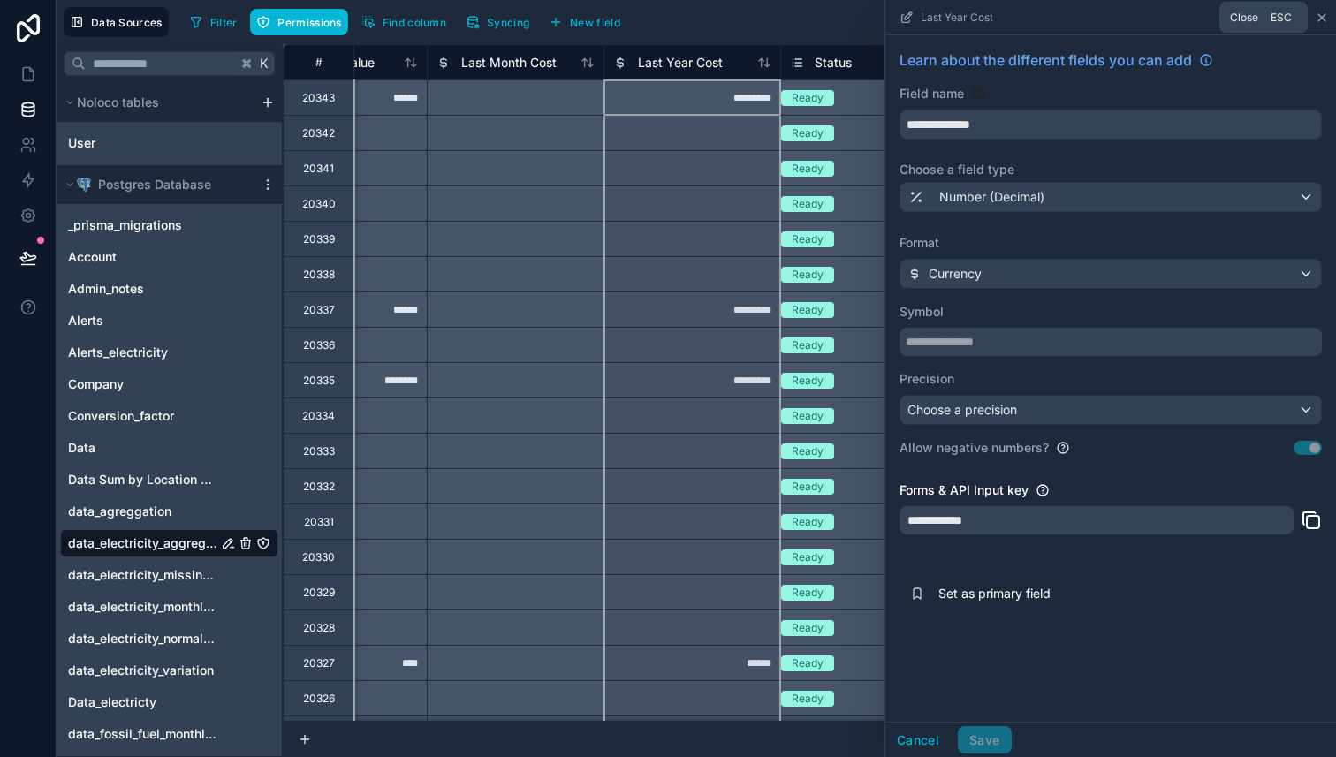
click at [1321, 18] on icon at bounding box center [1321, 17] width 7 height 7
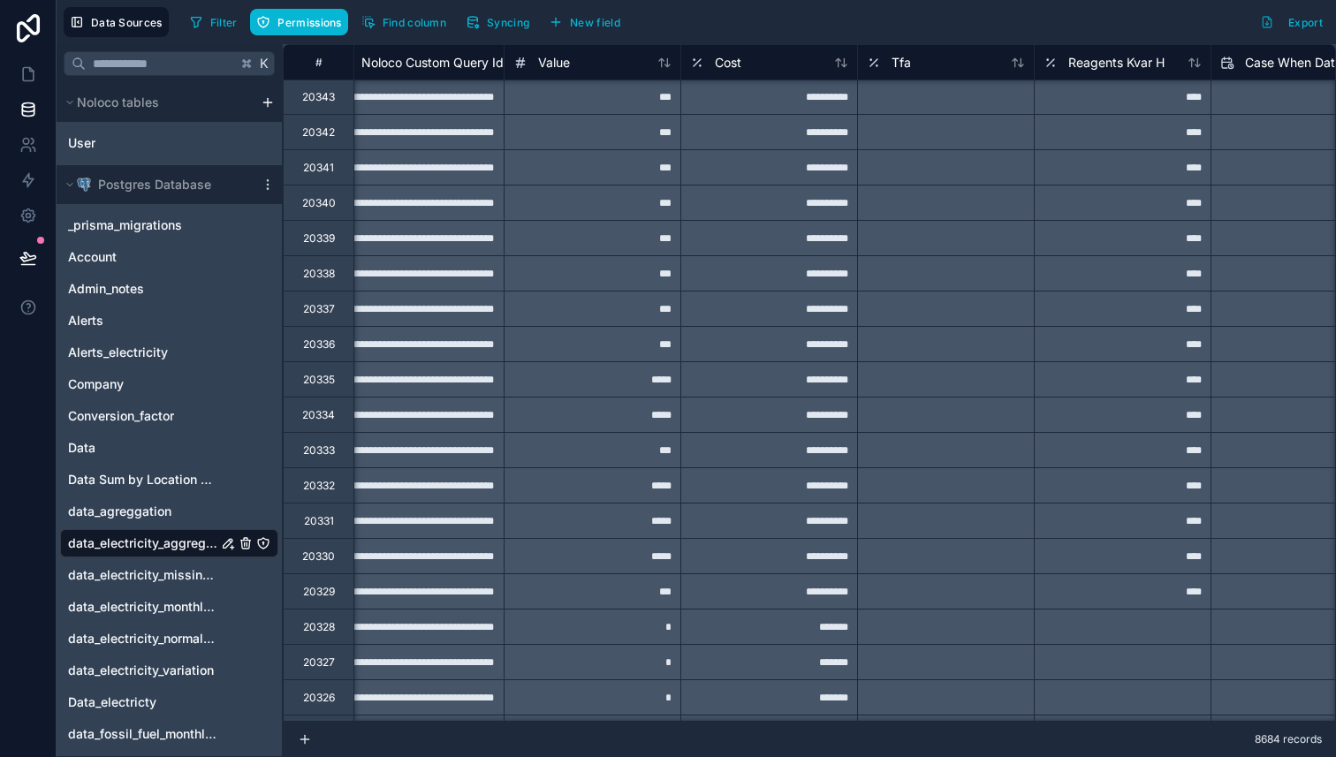
scroll to position [1, 0]
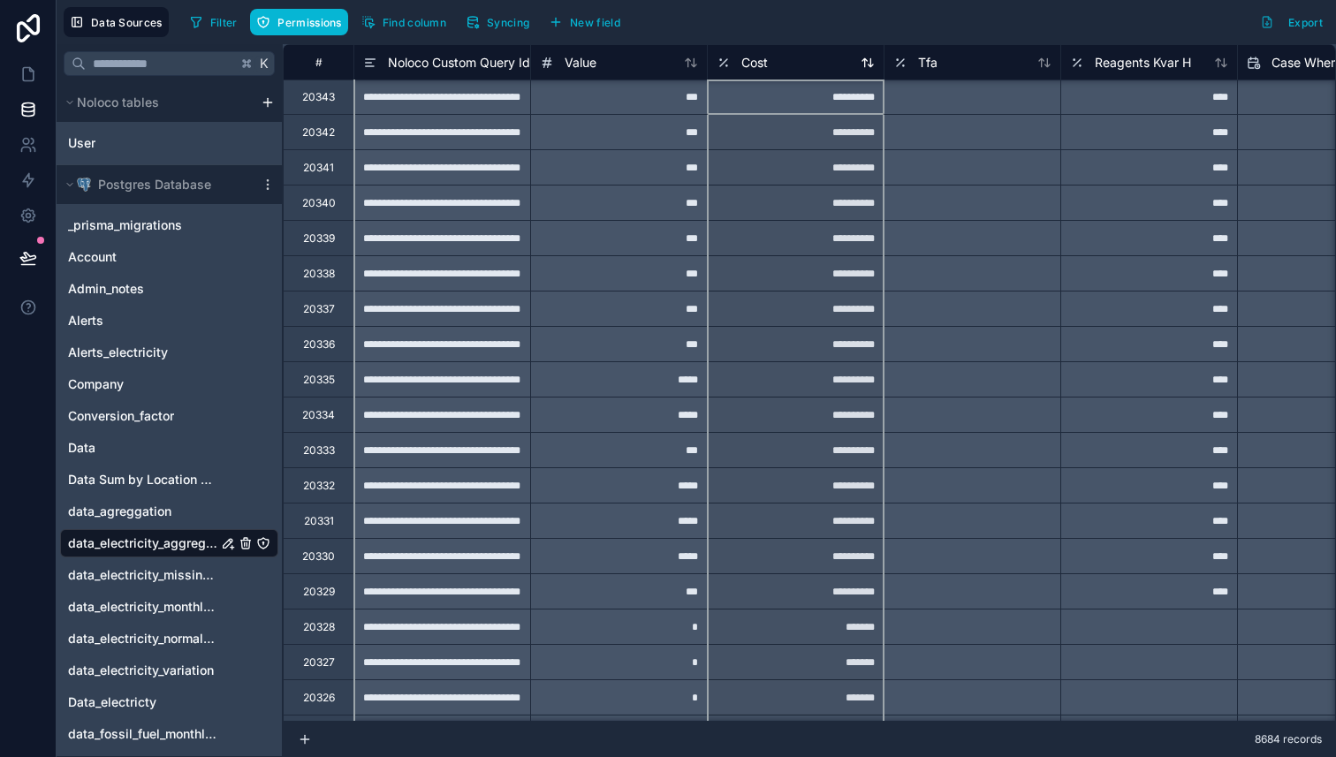
click at [822, 67] on div "Cost" at bounding box center [795, 62] width 158 height 21
click at [766, 66] on span "Cost" at bounding box center [754, 63] width 26 height 18
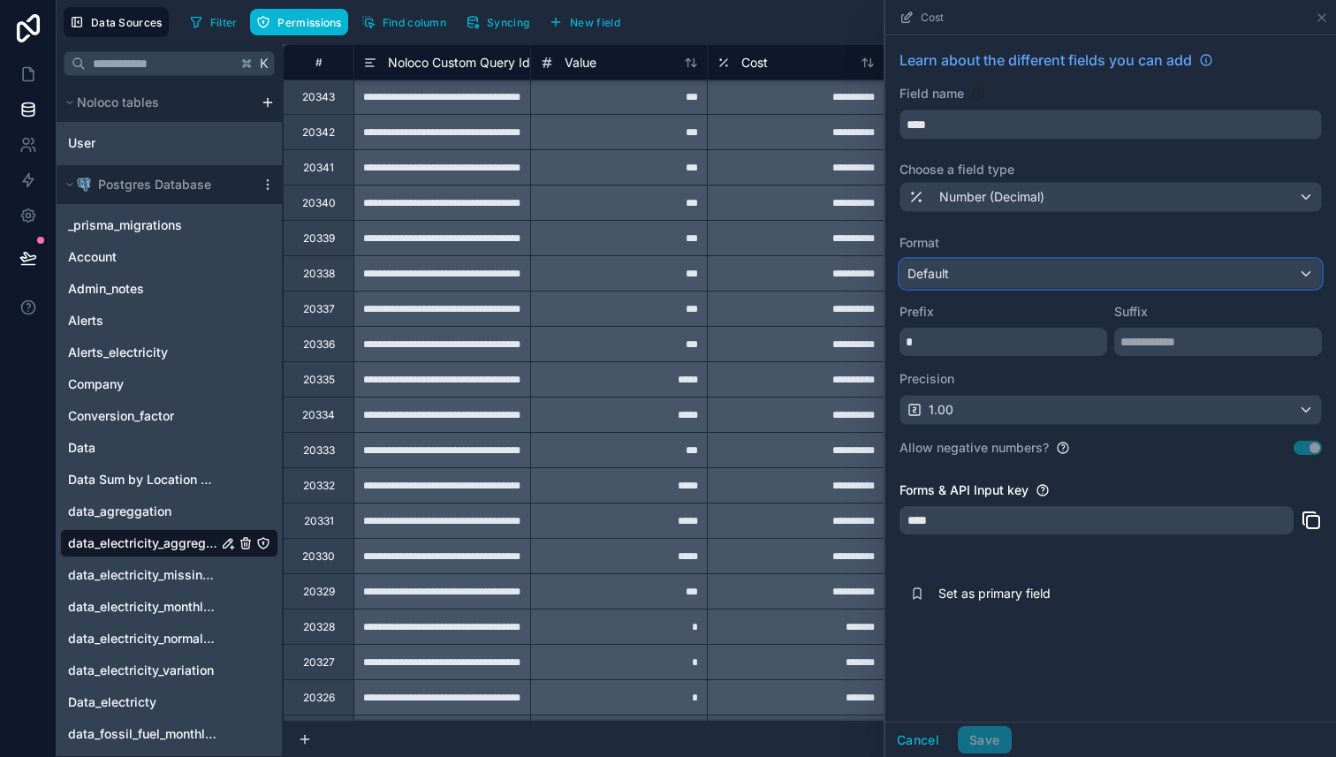
click at [980, 275] on div "Default" at bounding box center [1110, 274] width 420 height 28
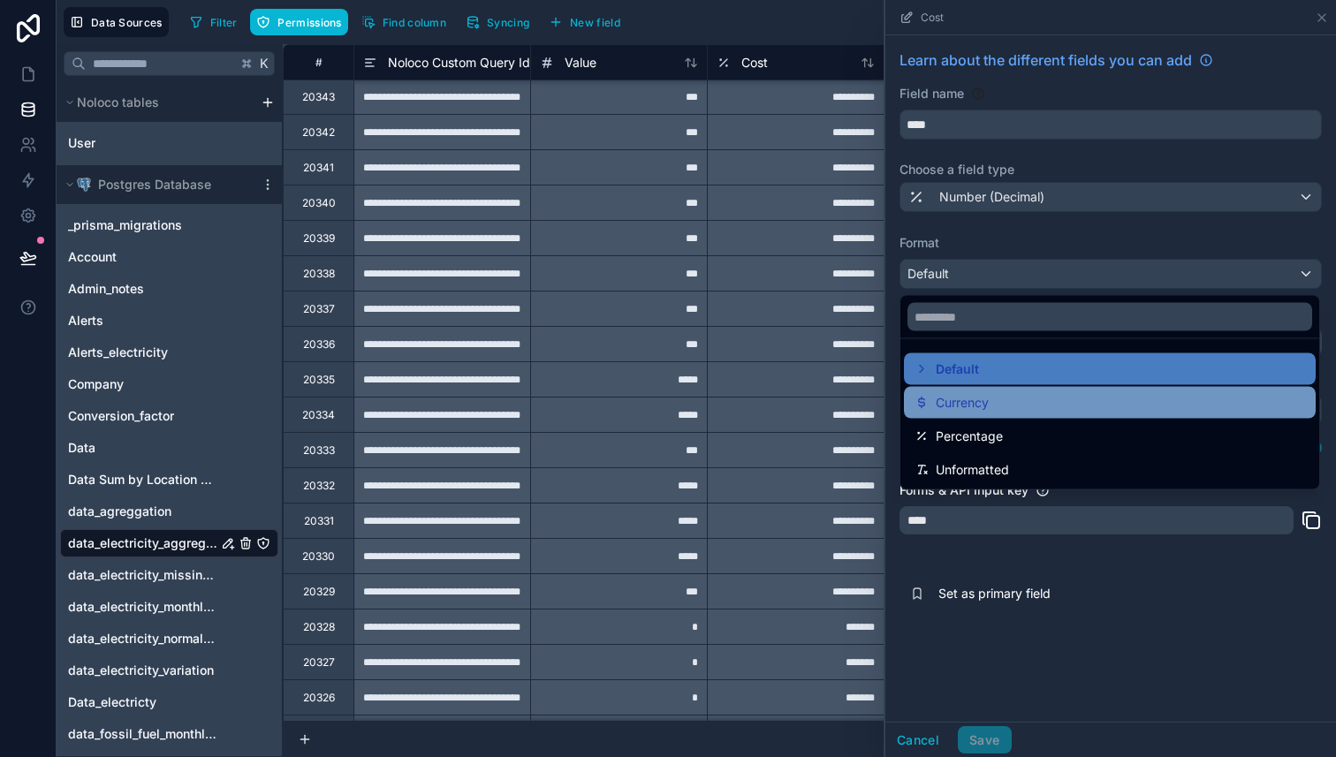
click at [976, 399] on span "Currency" at bounding box center [961, 402] width 53 height 21
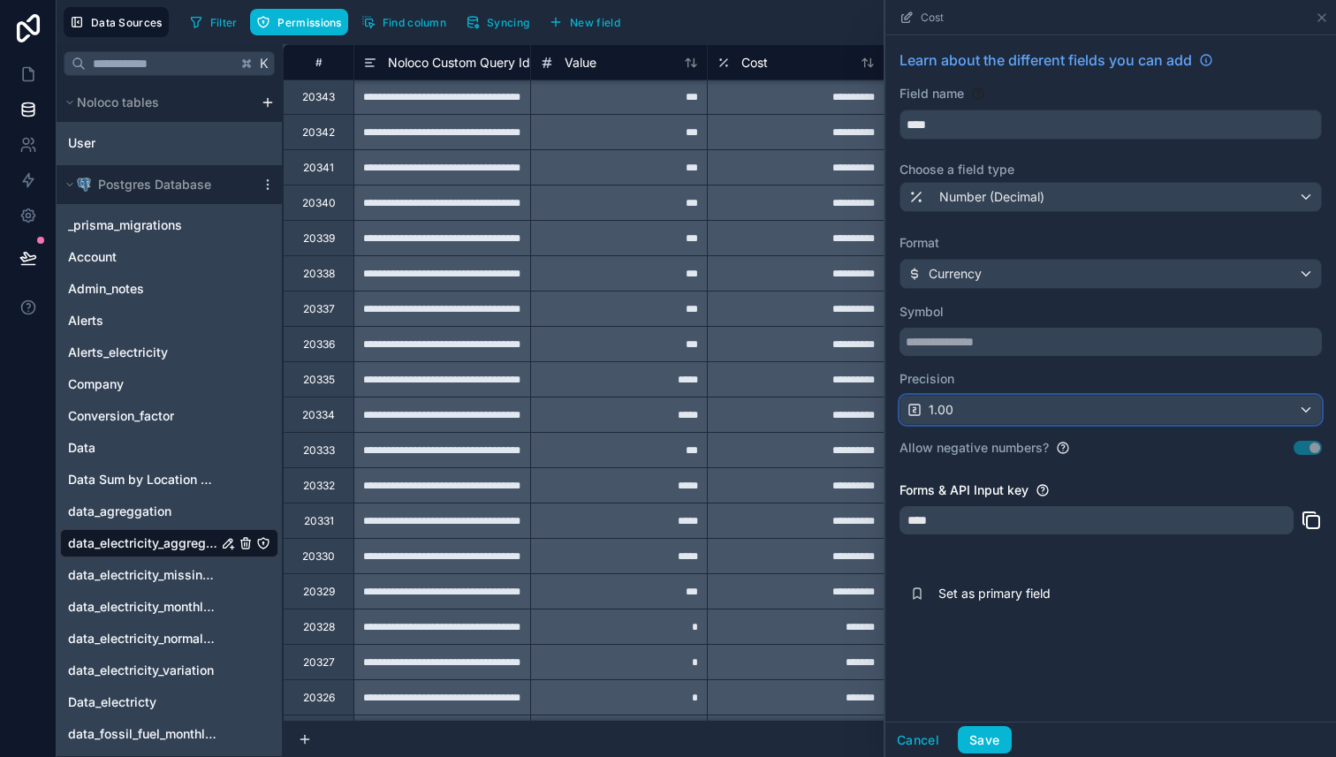
click at [1101, 408] on div "1.00" at bounding box center [1110, 410] width 420 height 28
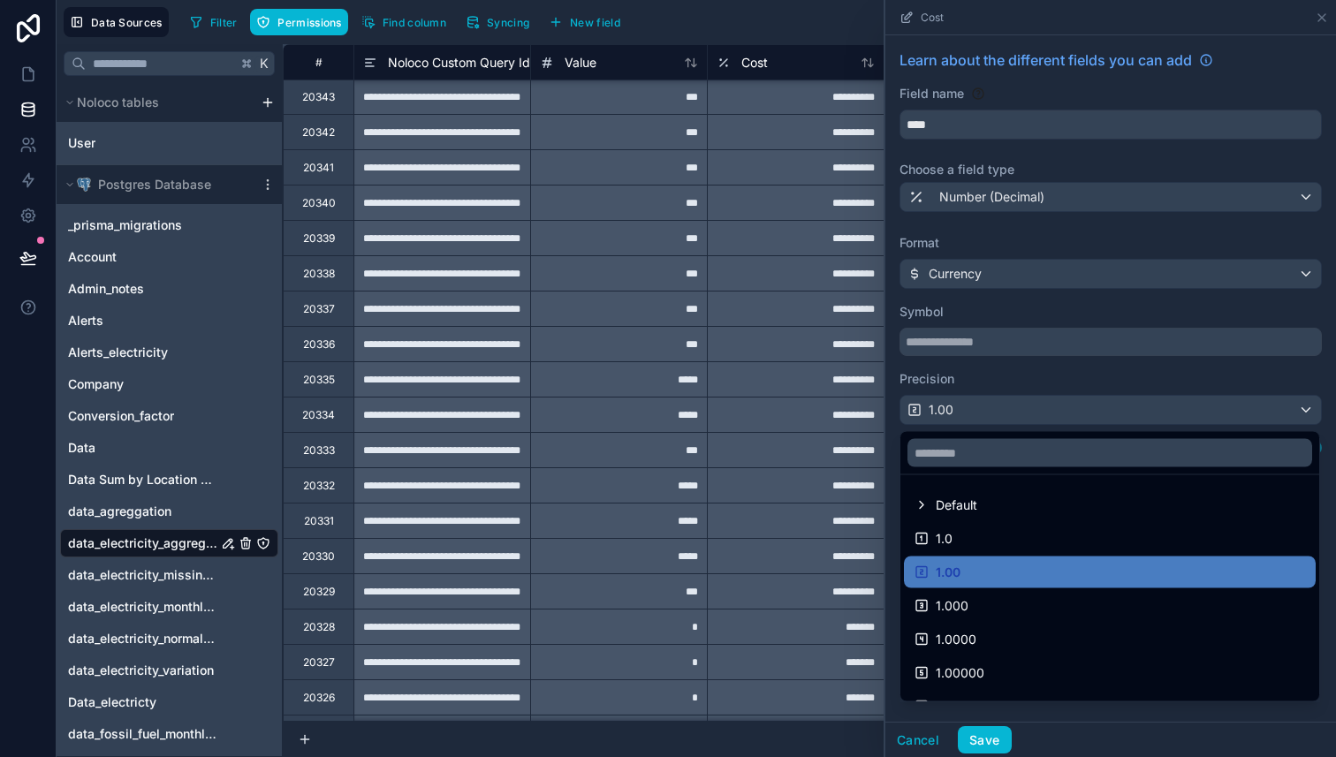
click at [733, 397] on div "**********" at bounding box center [795, 414] width 177 height 35
click at [988, 748] on div at bounding box center [1110, 378] width 450 height 757
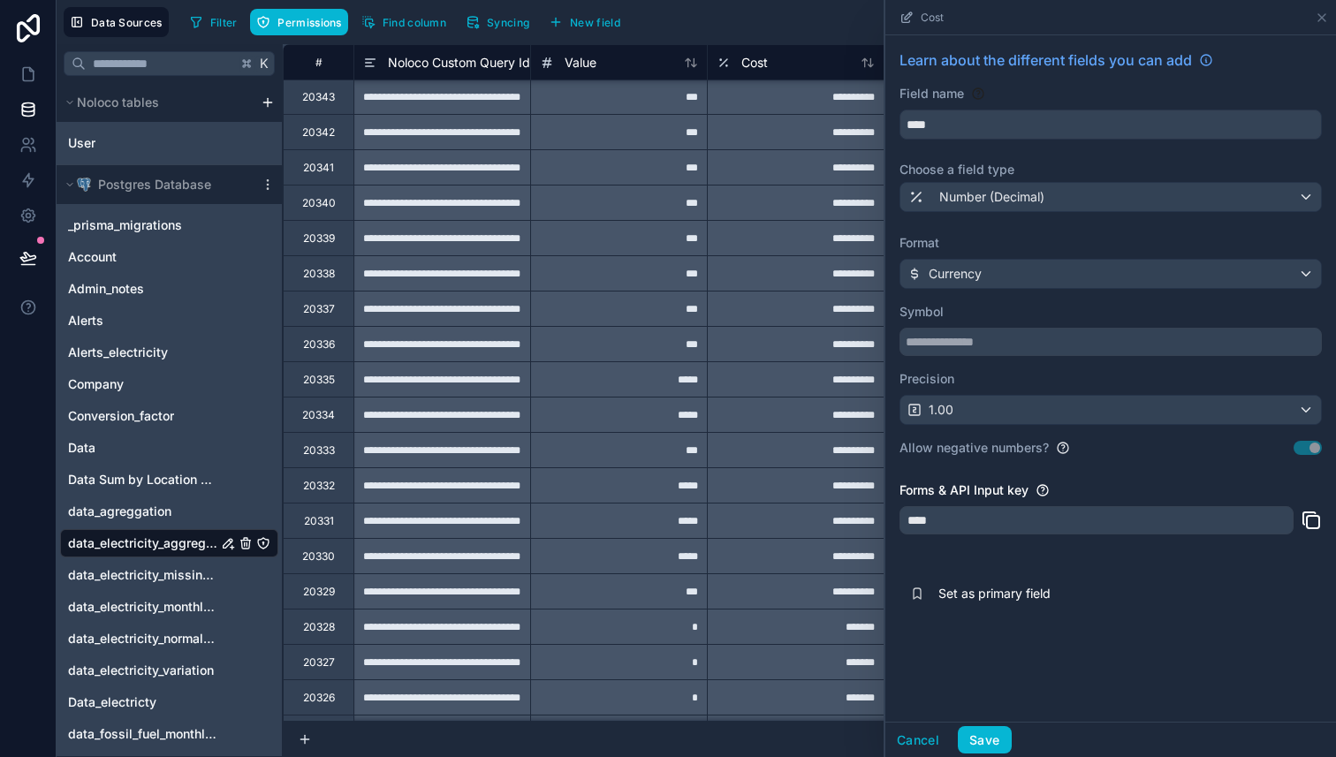
click at [1082, 677] on div "Learn about the different fields you can add Field name **** Choose a field typ…" at bounding box center [1110, 378] width 450 height 686
click at [980, 741] on button "Save" at bounding box center [983, 740] width 53 height 28
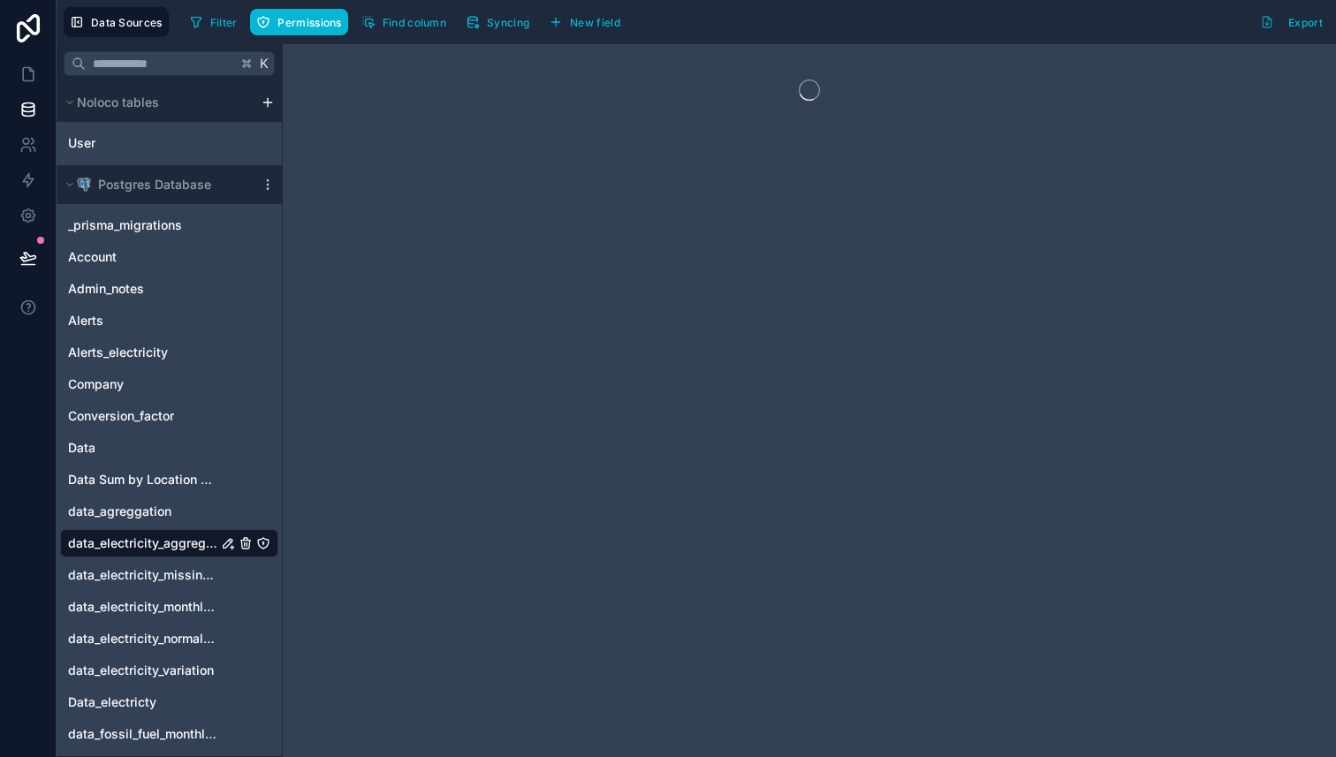
click at [600, 64] on div at bounding box center [809, 400] width 1053 height 713
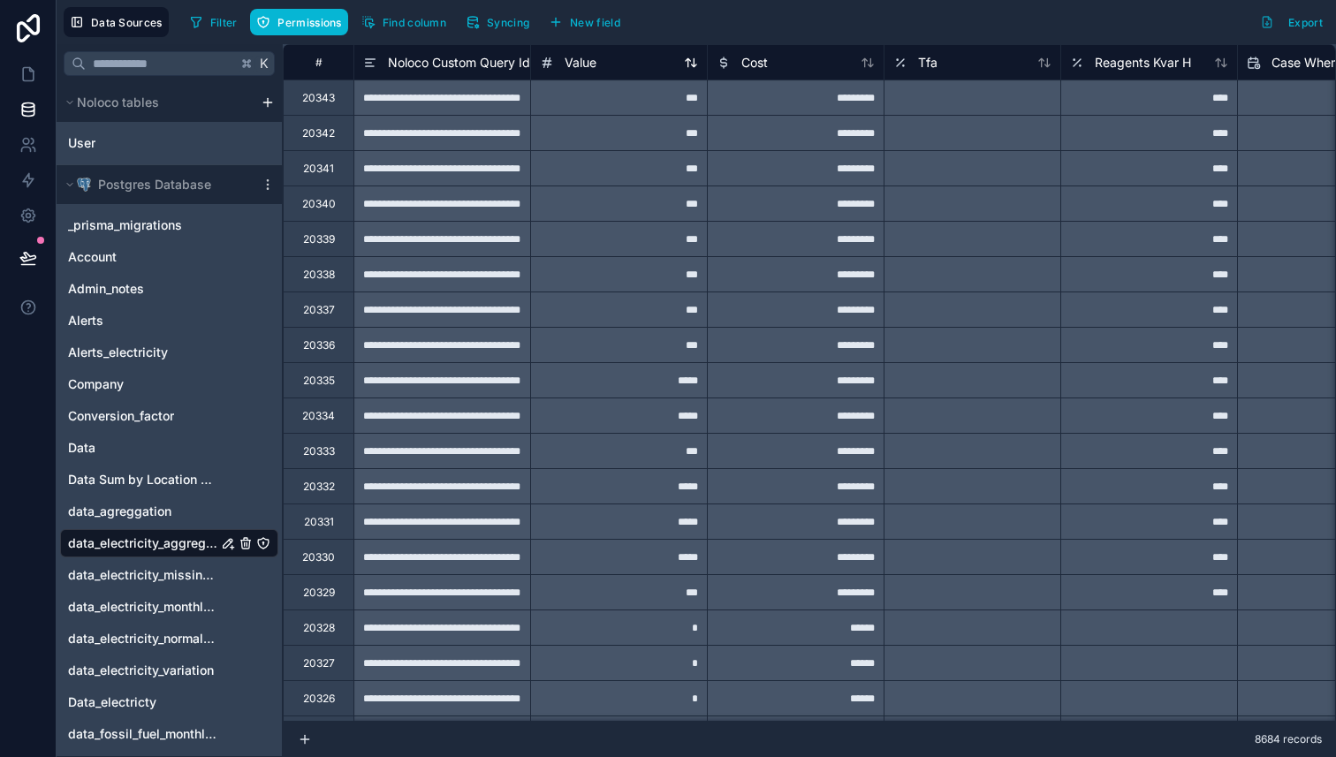
click at [598, 64] on div "Value" at bounding box center [619, 62] width 158 height 21
click at [615, 57] on div "Value" at bounding box center [619, 62] width 158 height 21
click at [583, 64] on span "Value" at bounding box center [580, 63] width 32 height 18
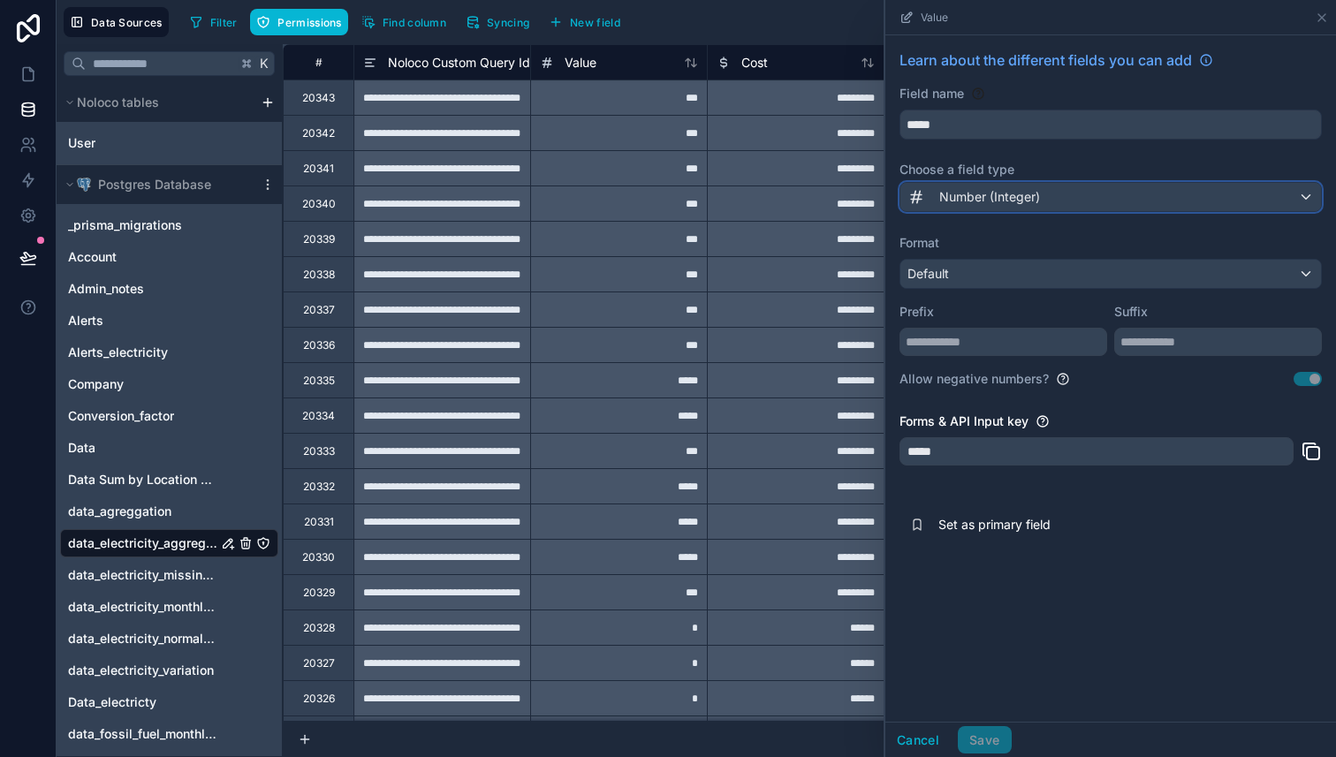
click at [1033, 202] on span "Number (Integer)" at bounding box center [989, 197] width 101 height 18
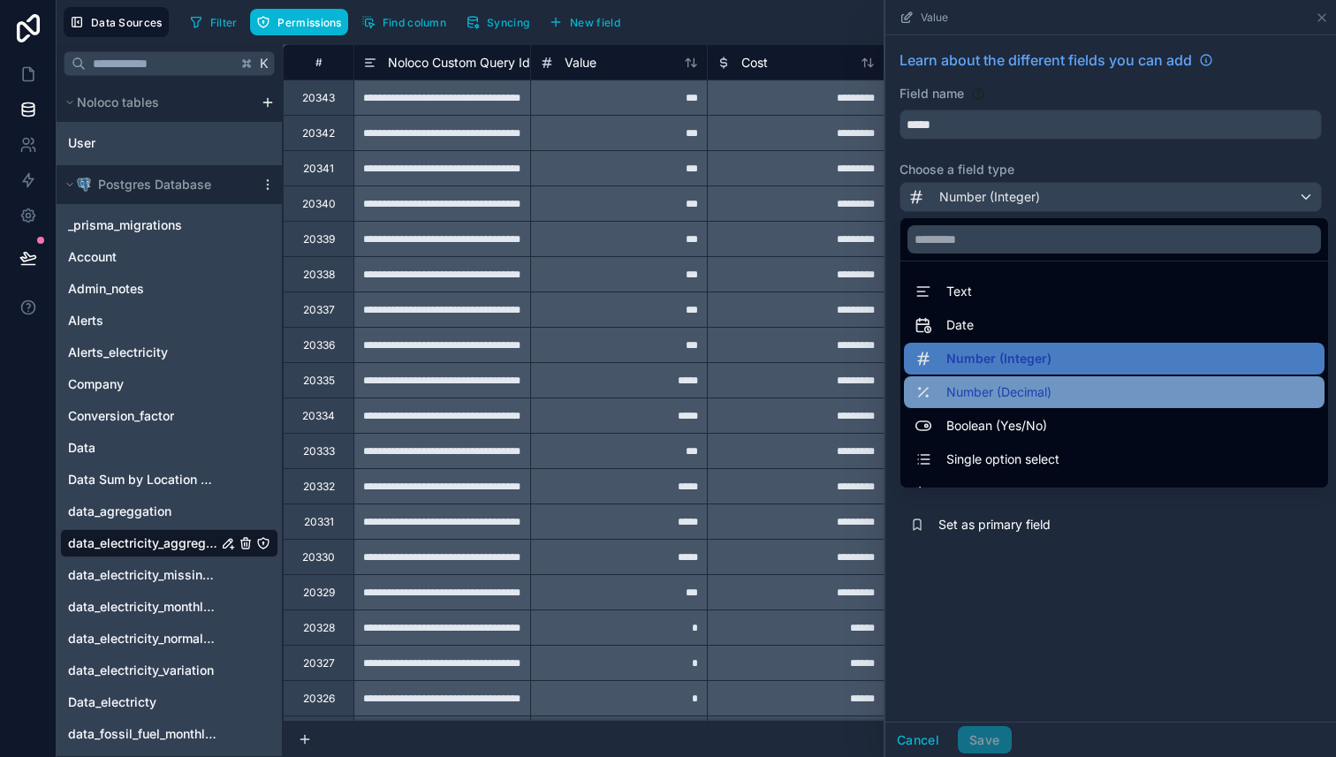
click at [1095, 397] on div "Number (Decimal)" at bounding box center [1113, 392] width 399 height 21
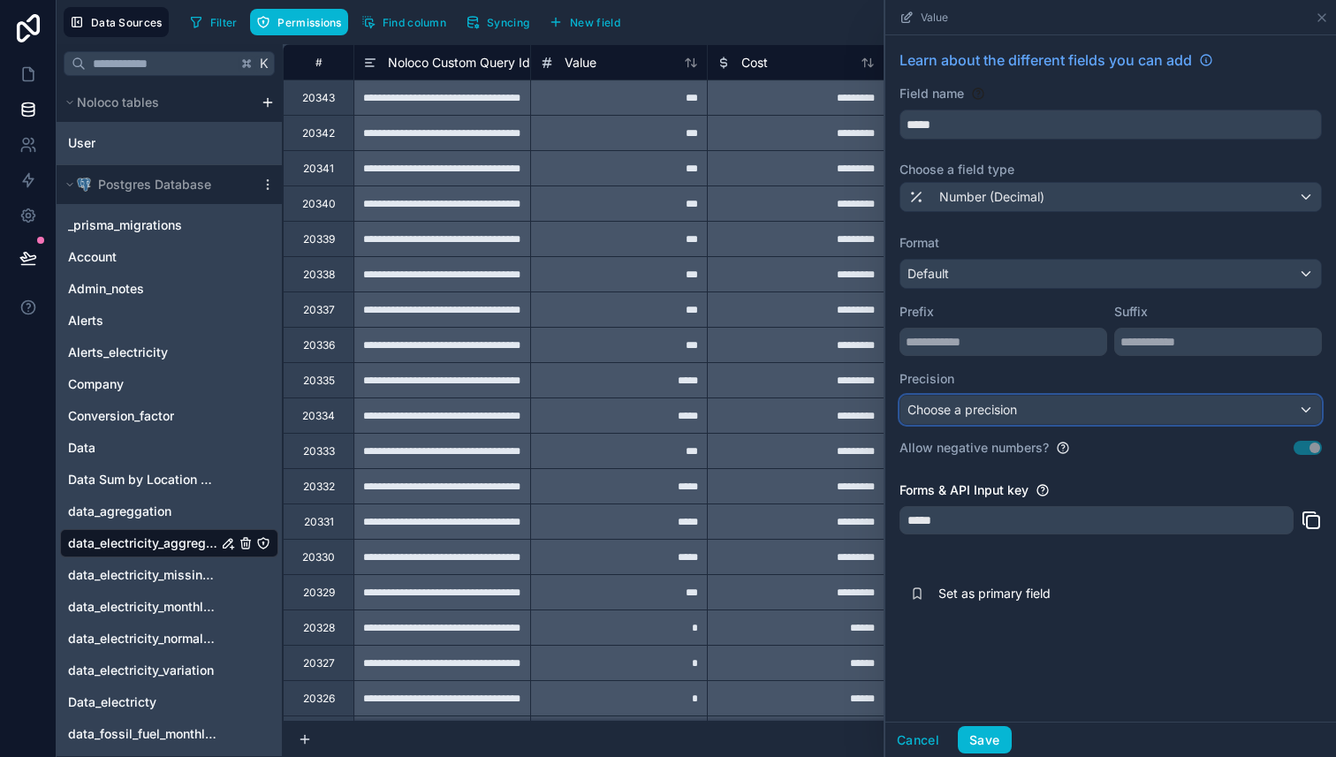
click at [1047, 416] on div "Choose a precision" at bounding box center [1110, 410] width 420 height 28
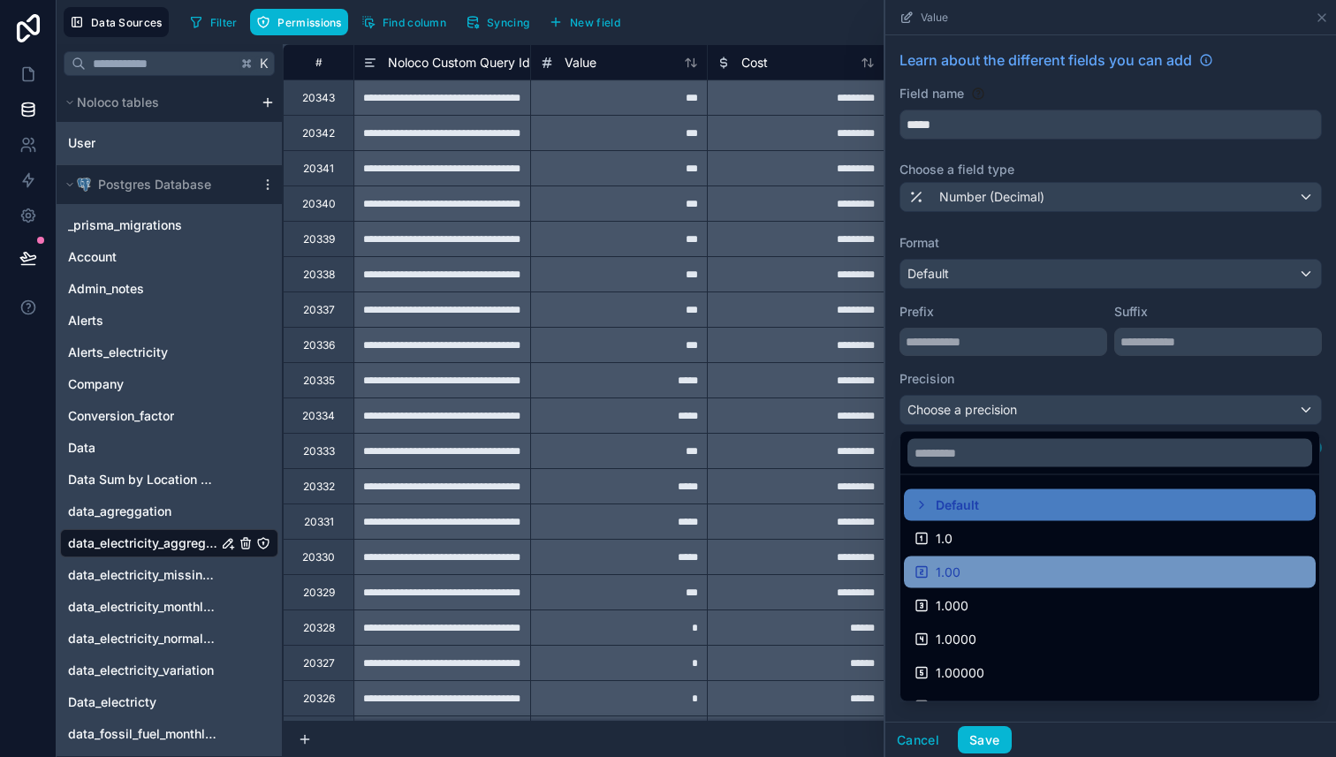
click at [1010, 570] on div "1.00" at bounding box center [1109, 572] width 390 height 21
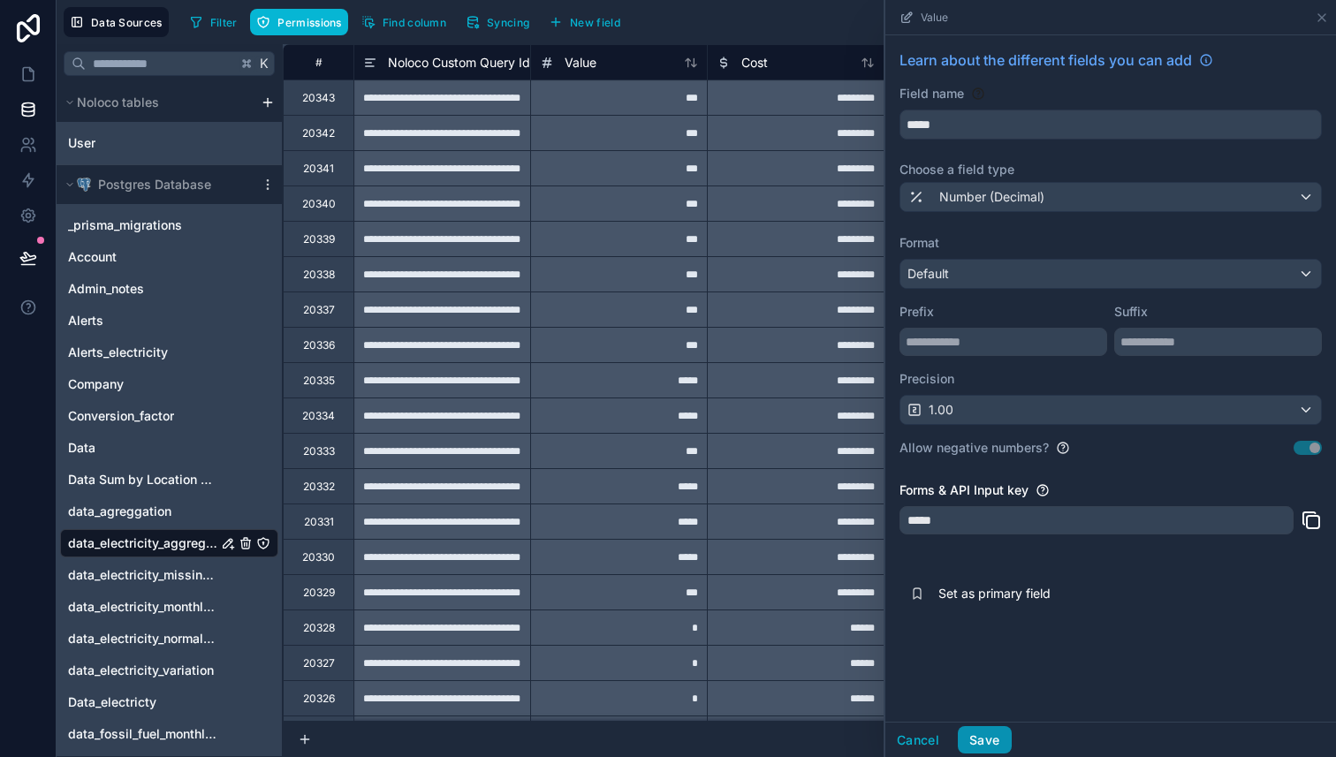
click at [985, 738] on button "Save" at bounding box center [983, 740] width 53 height 28
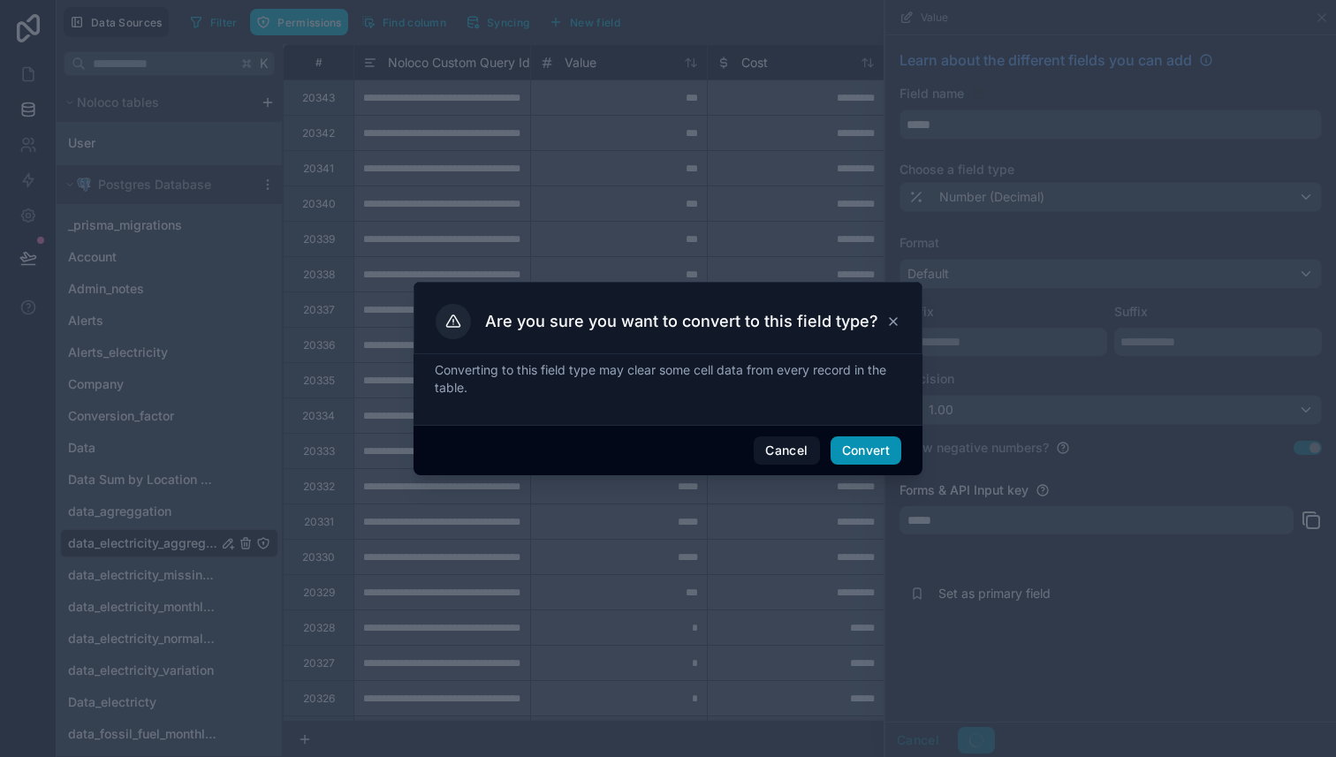
click at [867, 463] on button "Convert" at bounding box center [865, 450] width 71 height 28
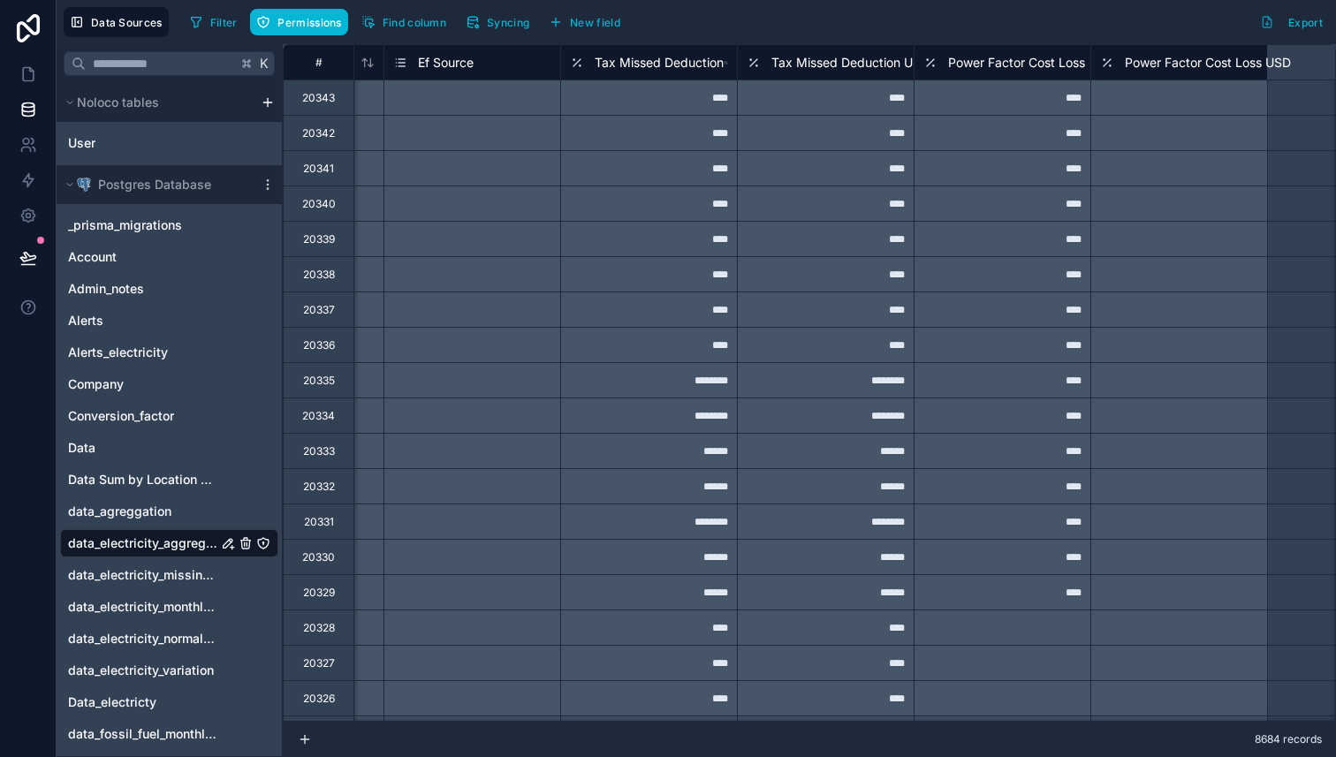
scroll to position [0, 7955]
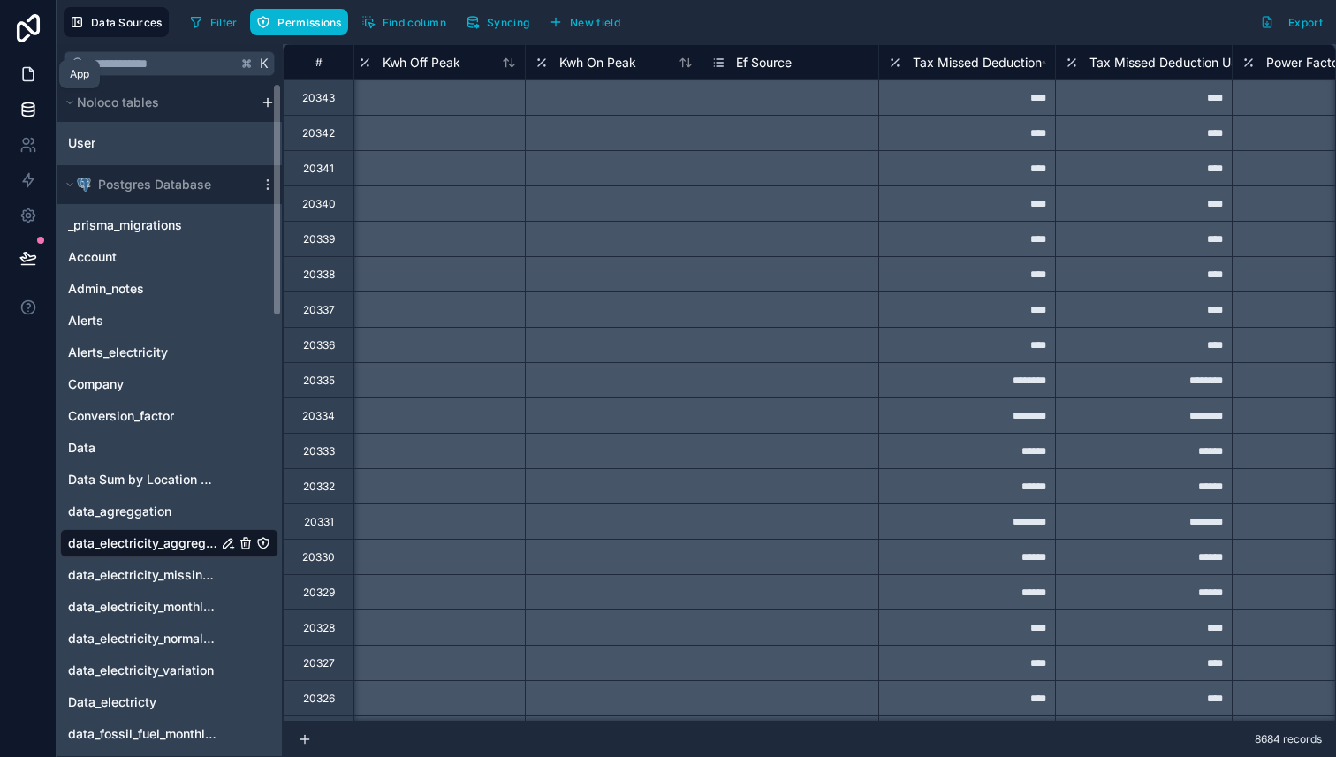
click at [21, 68] on icon at bounding box center [28, 74] width 18 height 18
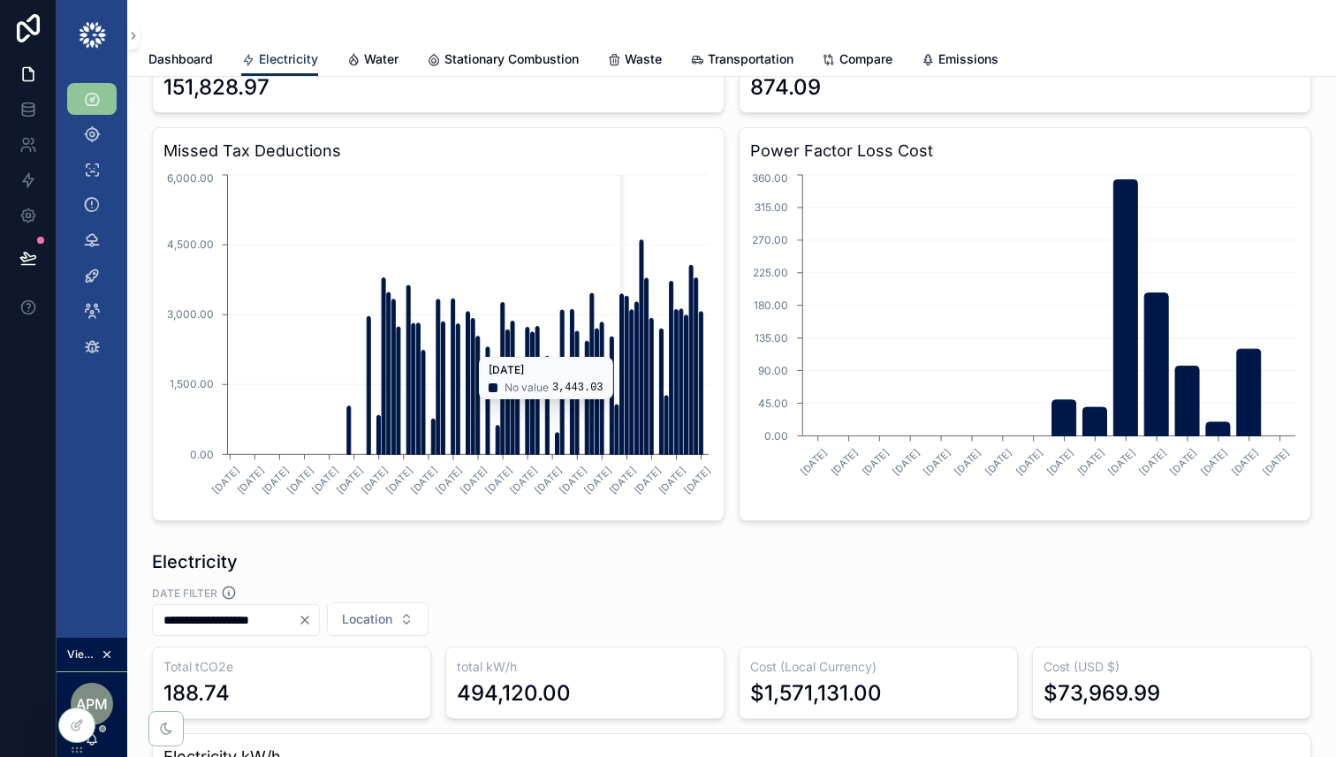
scroll to position [174, 0]
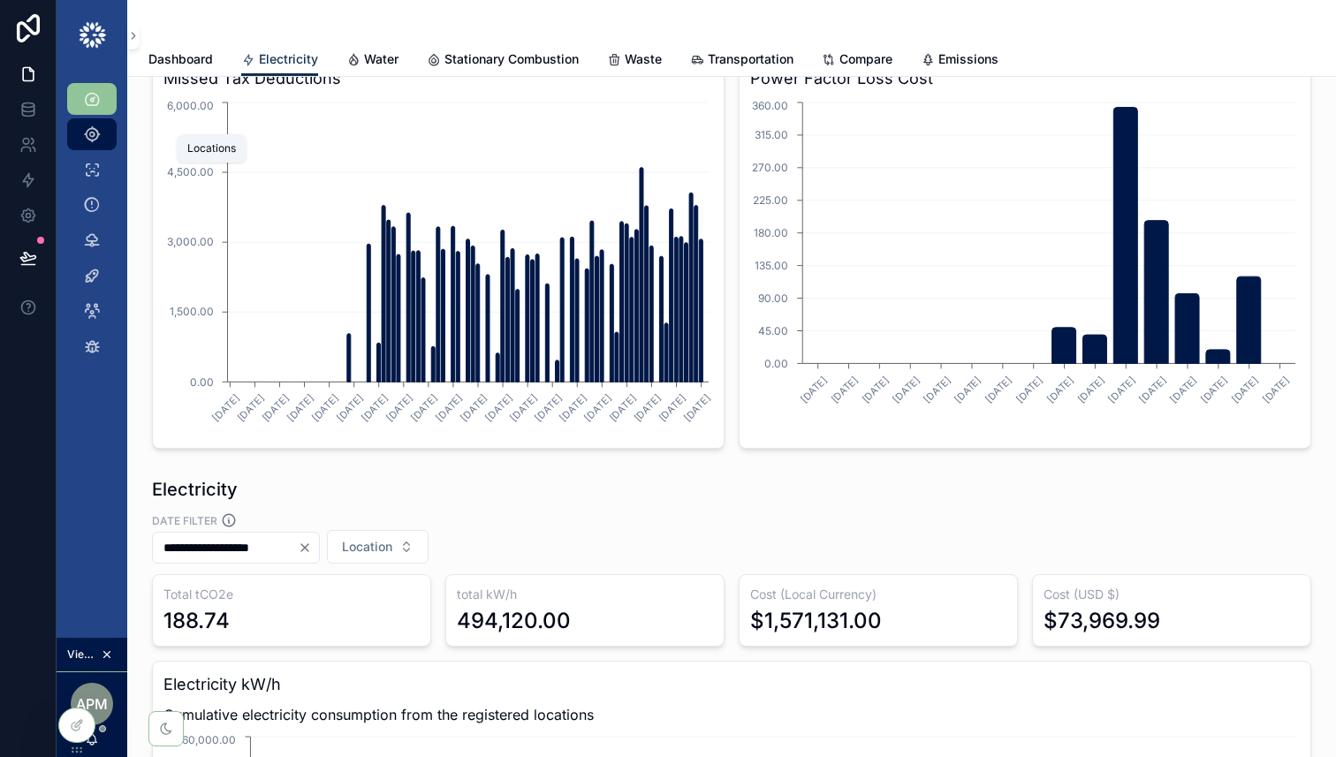
click at [83, 130] on icon "scrollable content" at bounding box center [92, 134] width 18 height 18
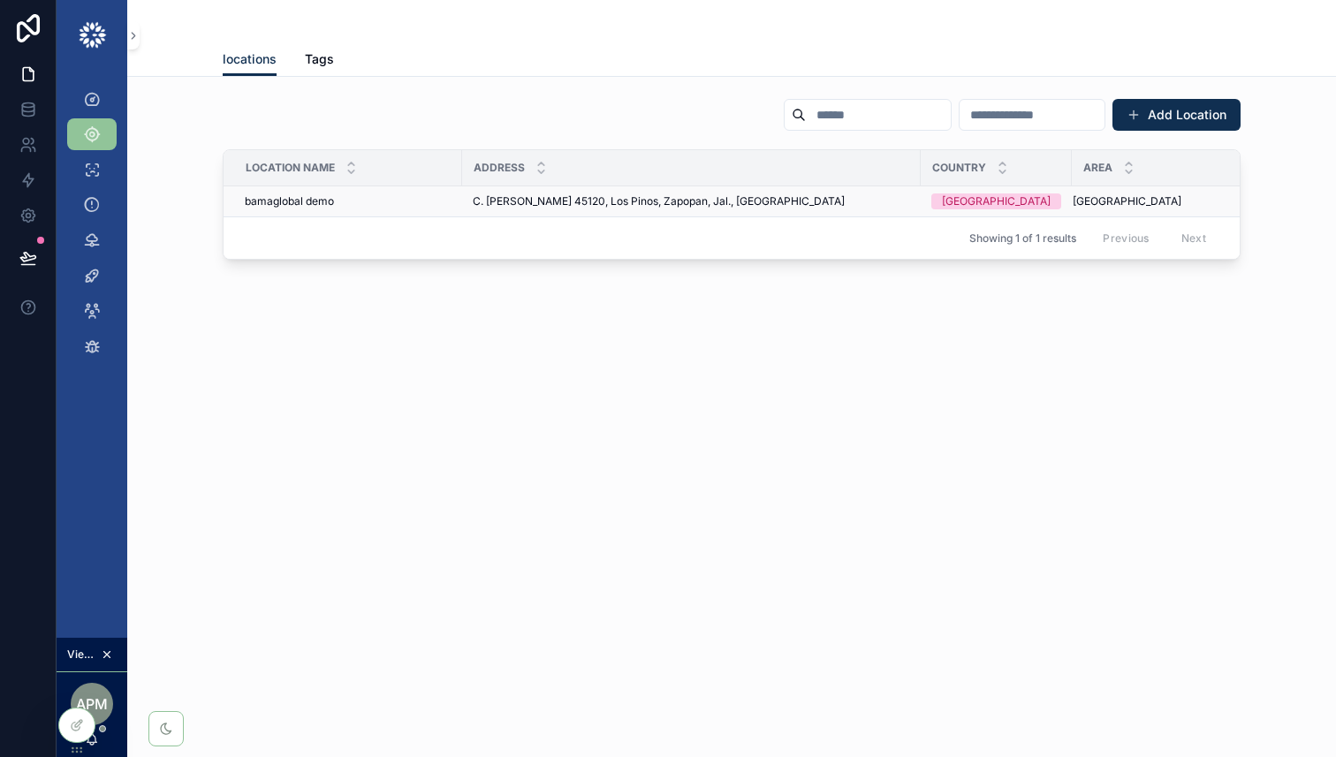
click at [391, 201] on div "bamaglobal demo bamaglobal demo" at bounding box center [348, 201] width 207 height 14
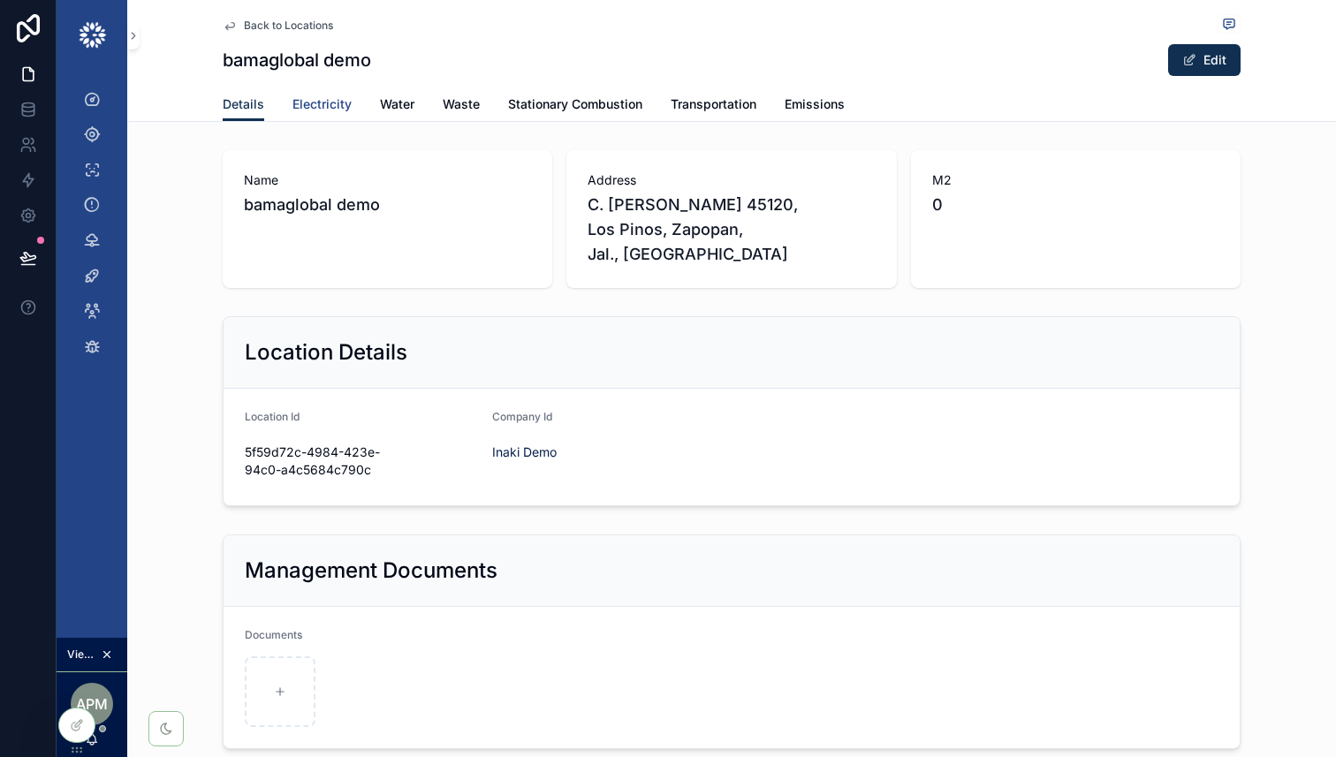
click at [333, 111] on span "Electricity" at bounding box center [321, 104] width 59 height 18
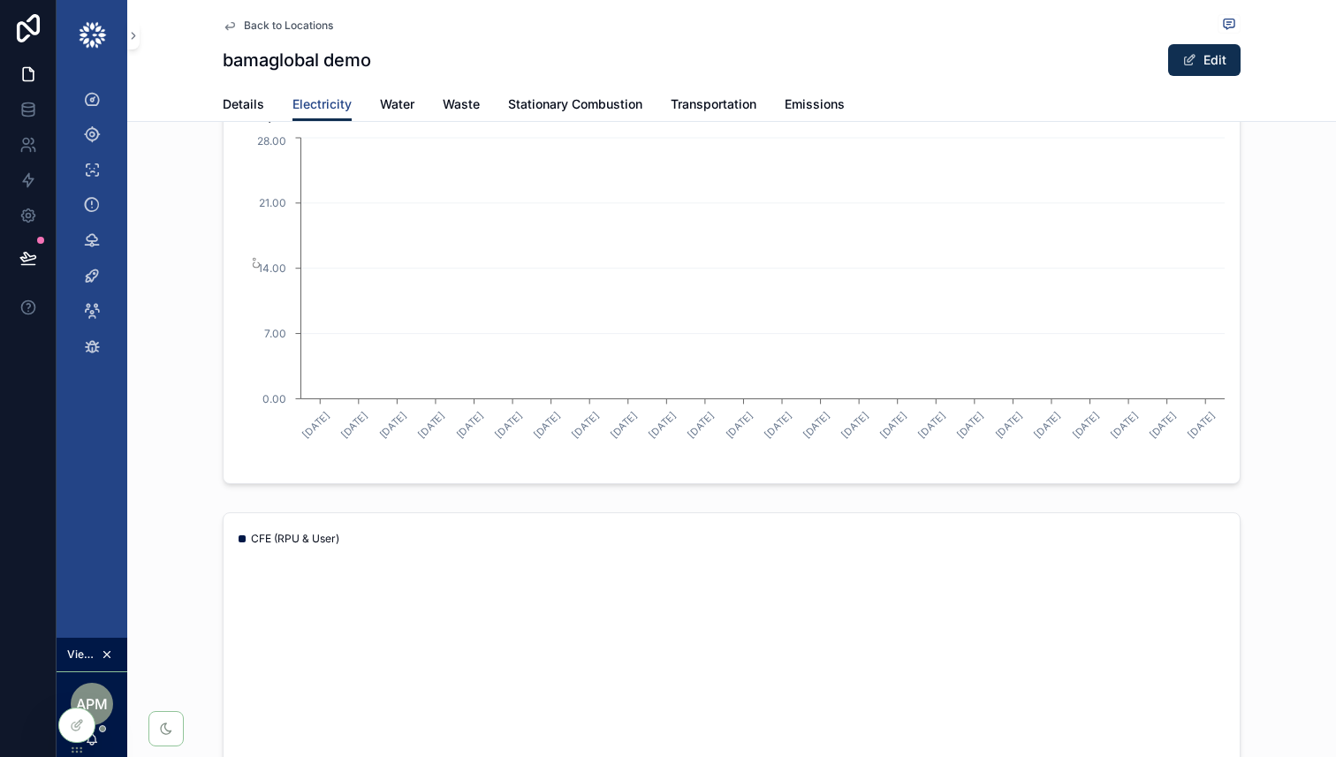
scroll to position [3282, 0]
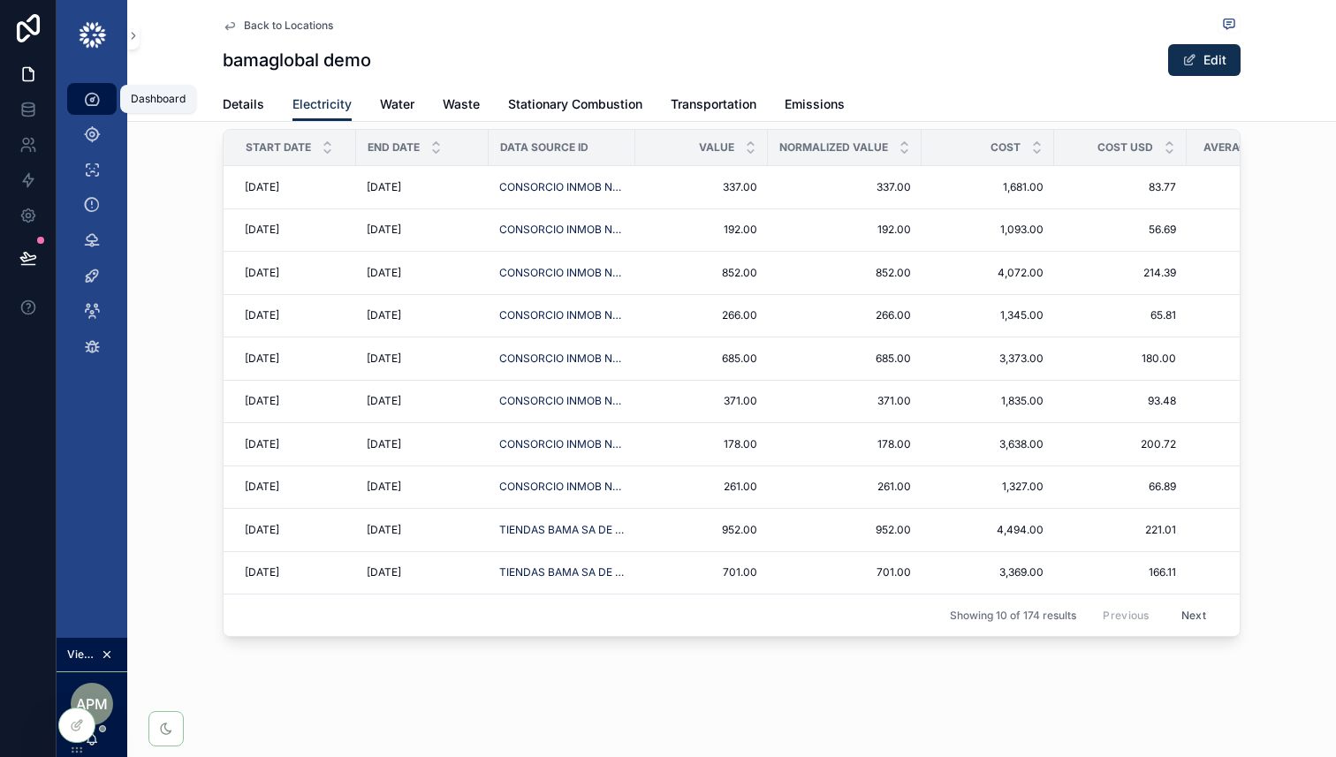
click at [91, 99] on icon "scrollable content" at bounding box center [92, 99] width 18 height 18
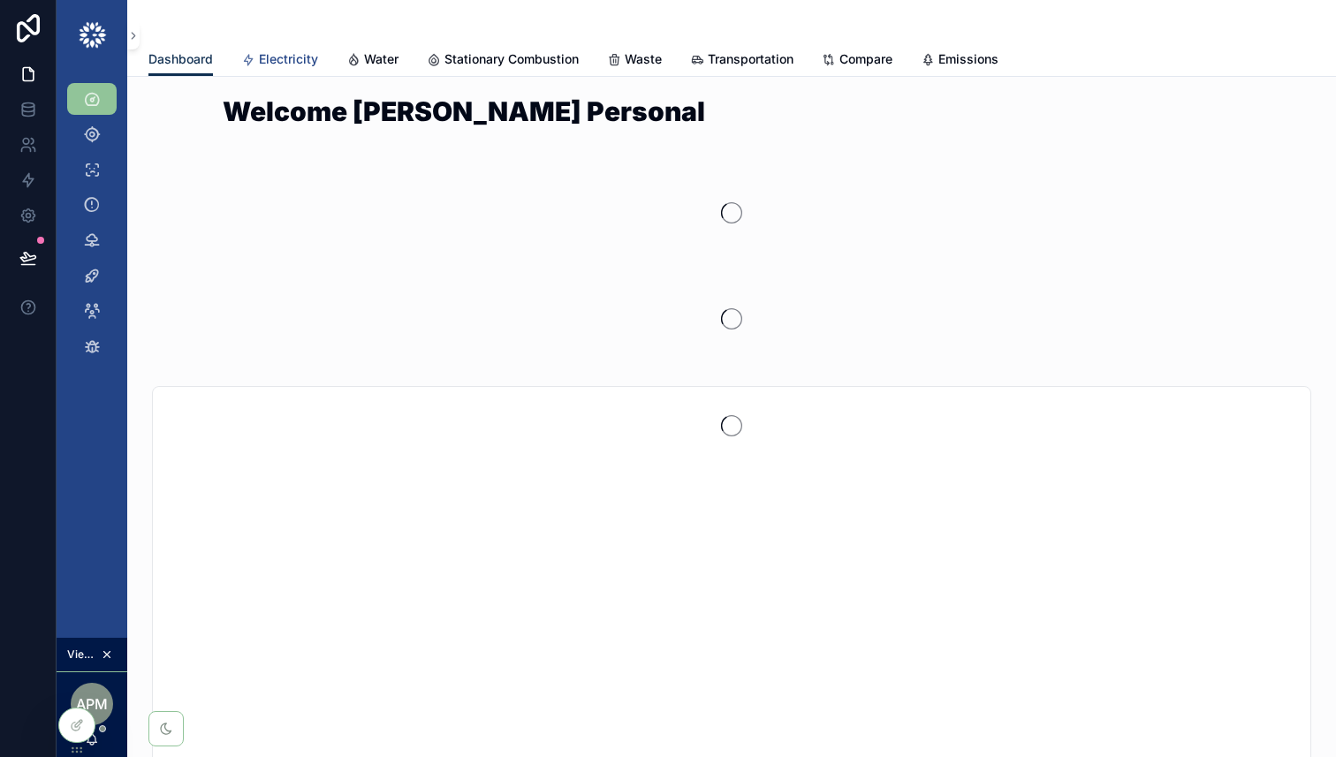
click at [289, 65] on span "Electricity" at bounding box center [288, 59] width 59 height 18
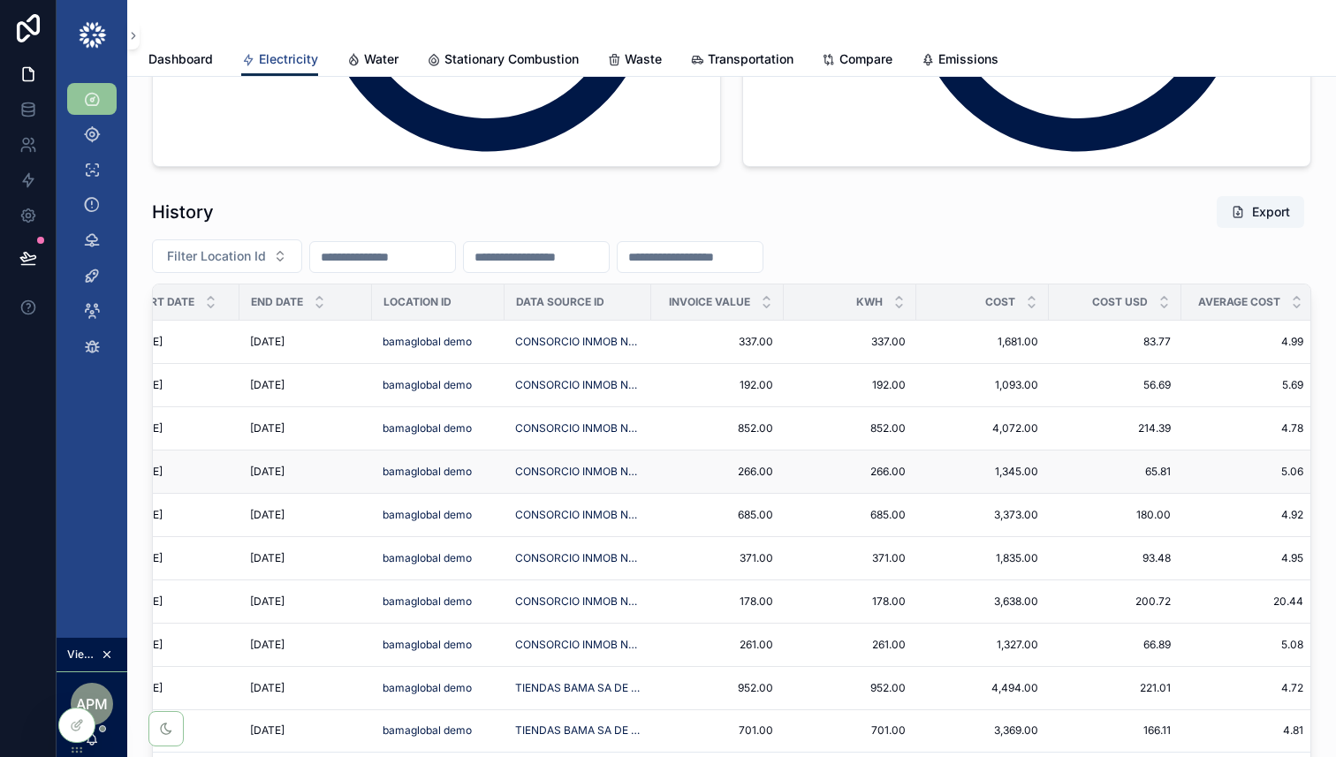
scroll to position [2398, 0]
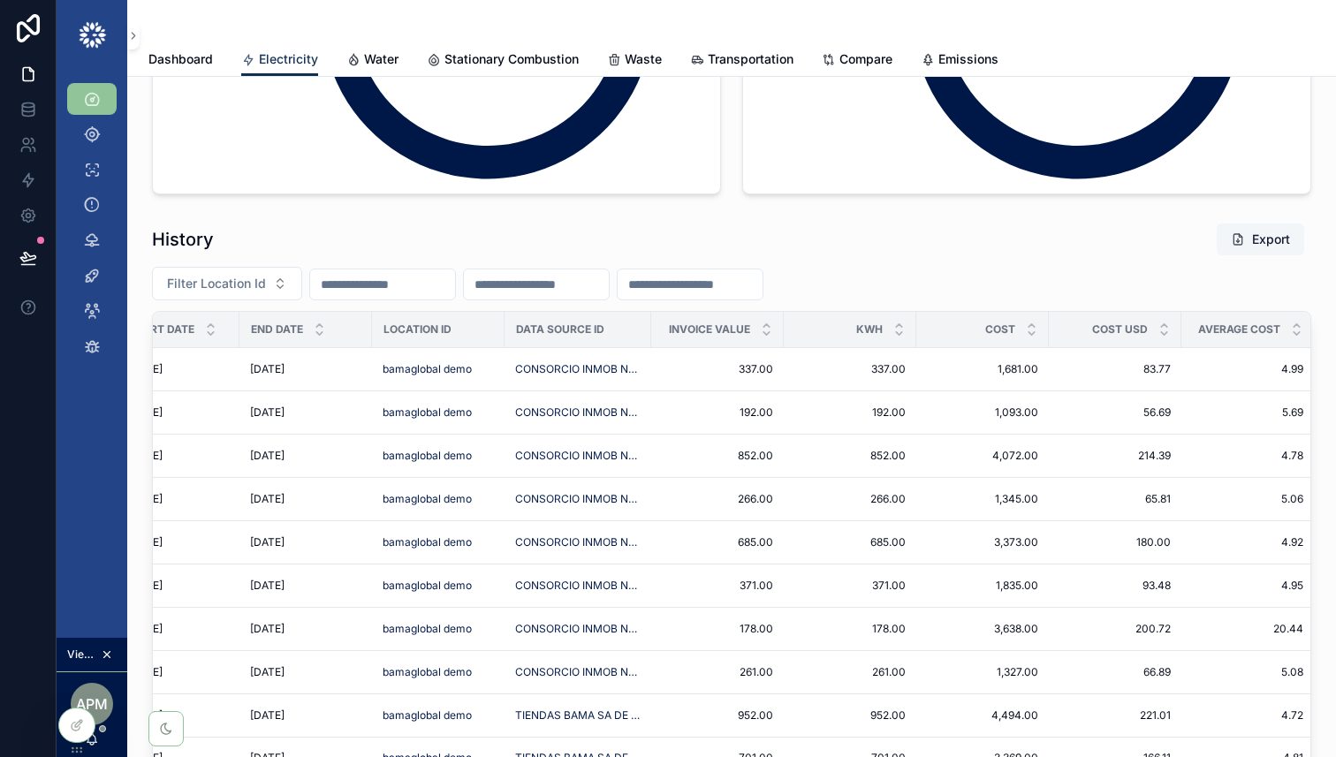
click at [1255, 240] on button "Export" at bounding box center [1259, 239] width 87 height 32
